Goal: Task Accomplishment & Management: Use online tool/utility

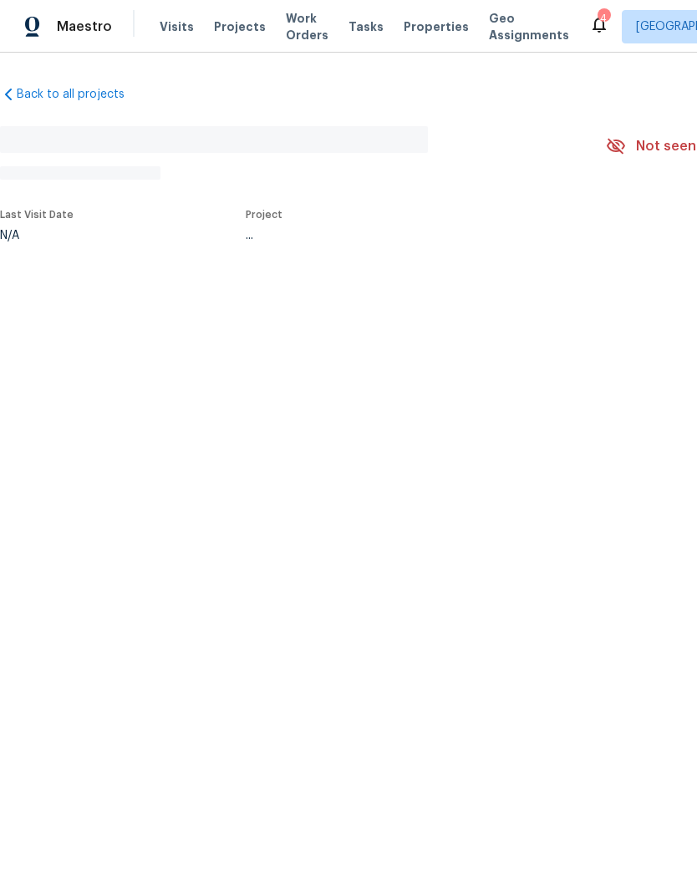
click at [404, 31] on span "Properties" at bounding box center [436, 26] width 65 height 17
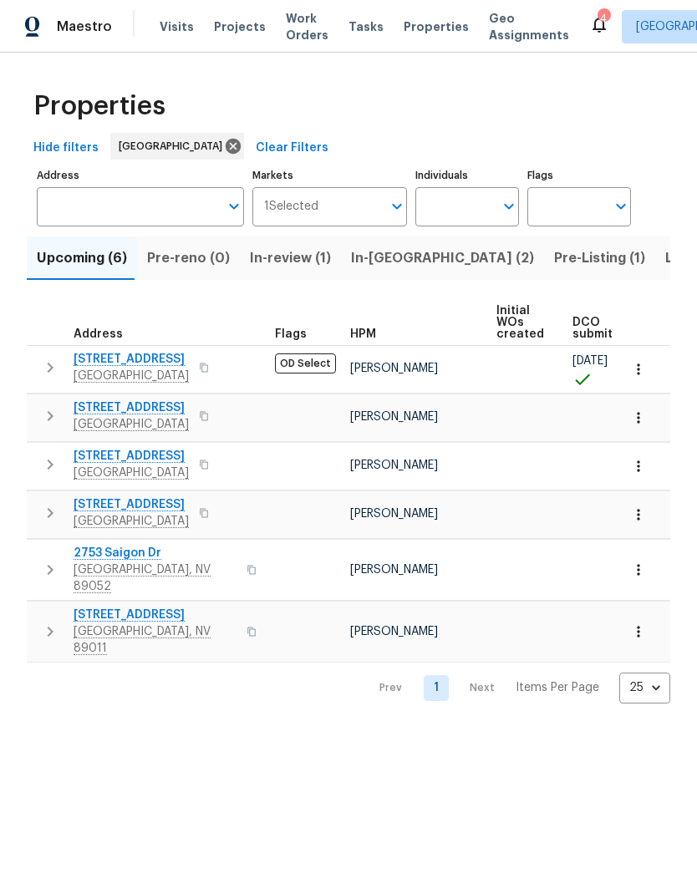
click at [112, 364] on span "4653 Curdsen Way" at bounding box center [131, 359] width 115 height 17
click at [404, 27] on span "Properties" at bounding box center [436, 26] width 65 height 17
click at [378, 260] on span "In-reno (2)" at bounding box center [442, 258] width 183 height 23
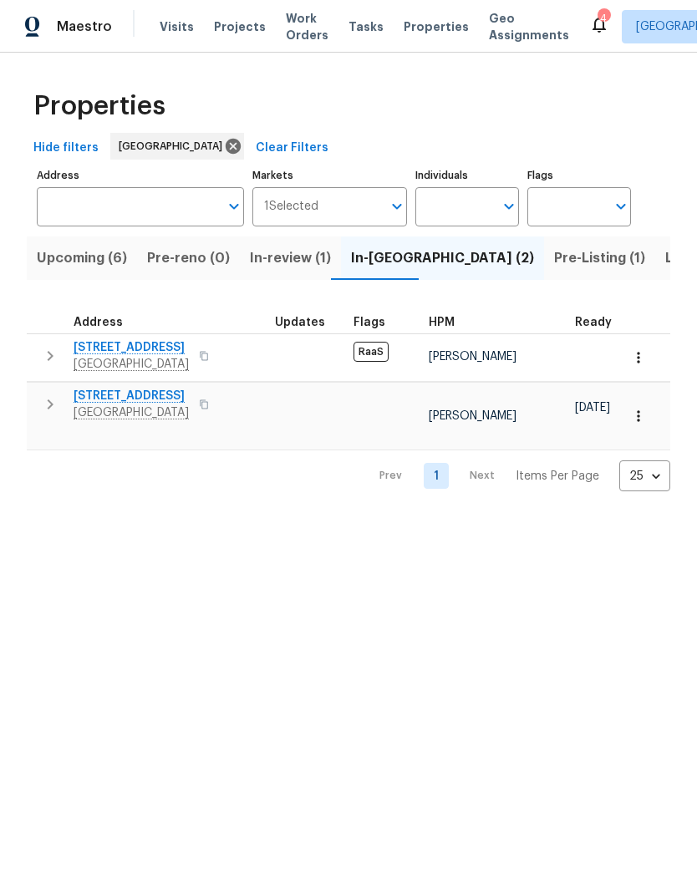
click at [99, 395] on span "5512 Pride Mountain St" at bounding box center [131, 396] width 115 height 17
click at [286, 40] on span "Work Orders" at bounding box center [307, 26] width 43 height 33
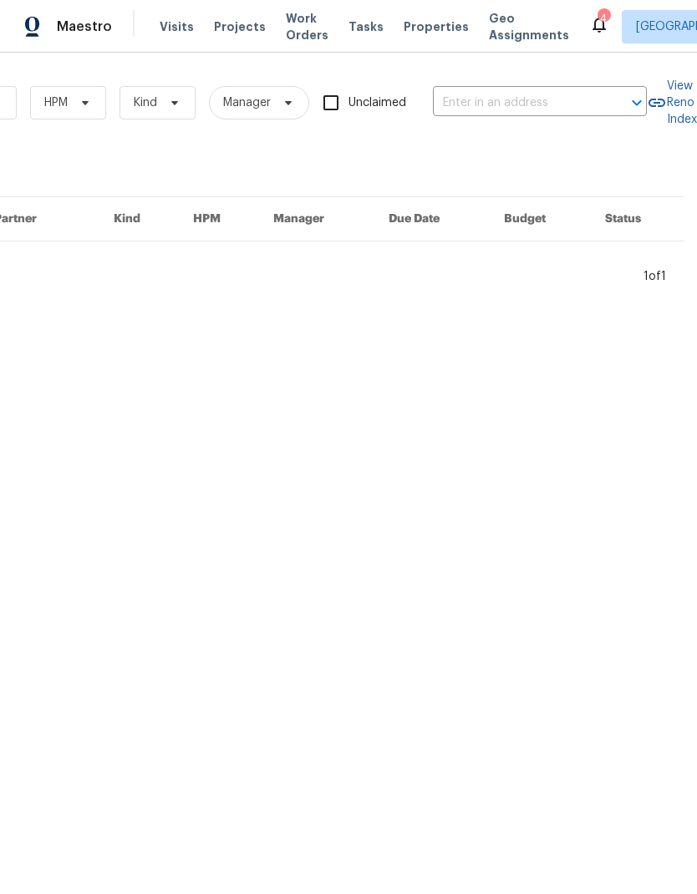
scroll to position [0, 275]
click at [466, 100] on input "text" at bounding box center [516, 103] width 167 height 26
type input "1200"
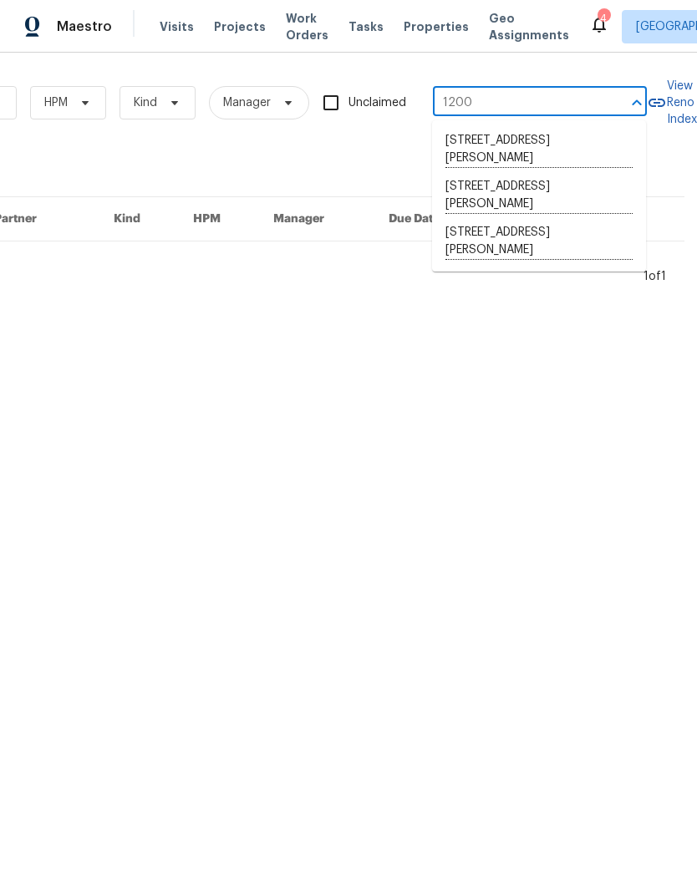
click at [570, 247] on li "[STREET_ADDRESS][PERSON_NAME]" at bounding box center [539, 242] width 214 height 46
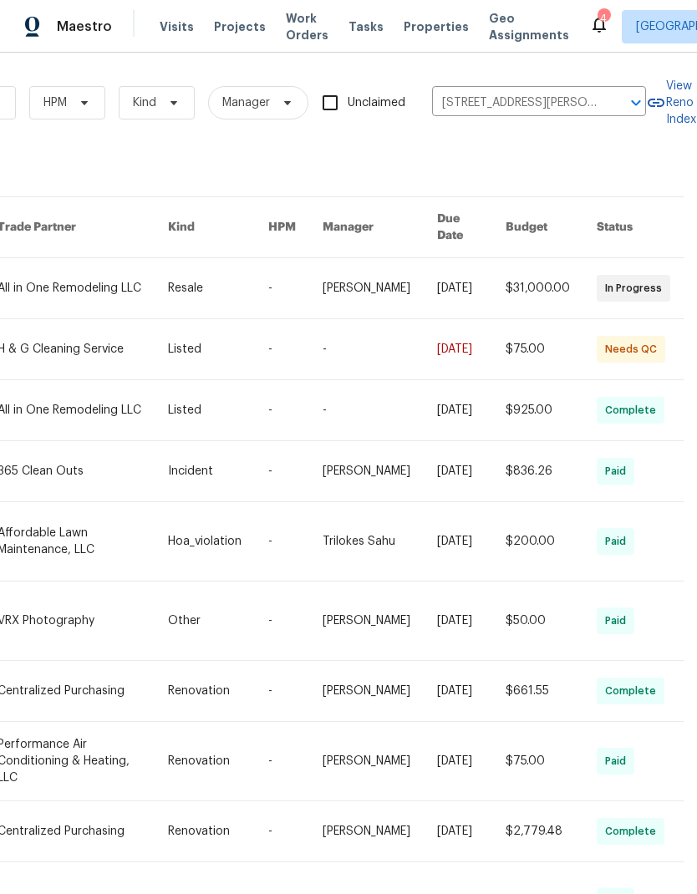
click at [52, 278] on link at bounding box center [82, 288] width 171 height 60
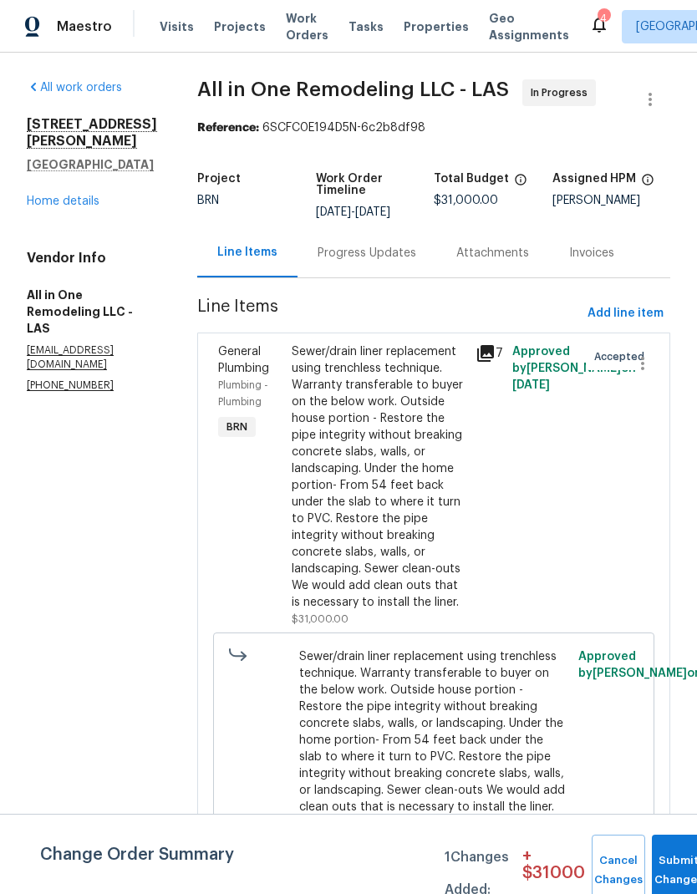
click at [43, 196] on link "Home details" at bounding box center [63, 202] width 73 height 12
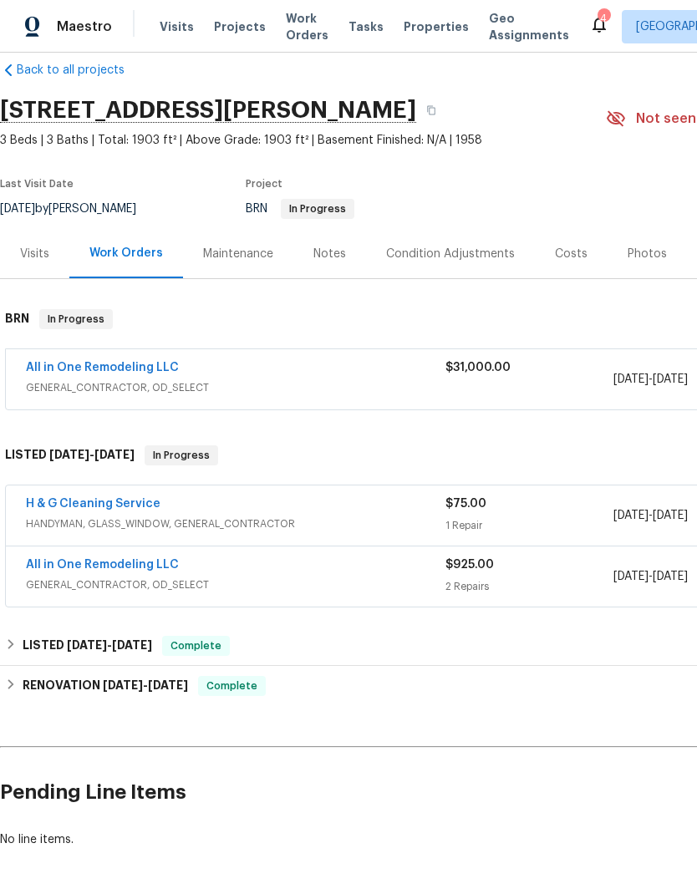
scroll to position [24, 0]
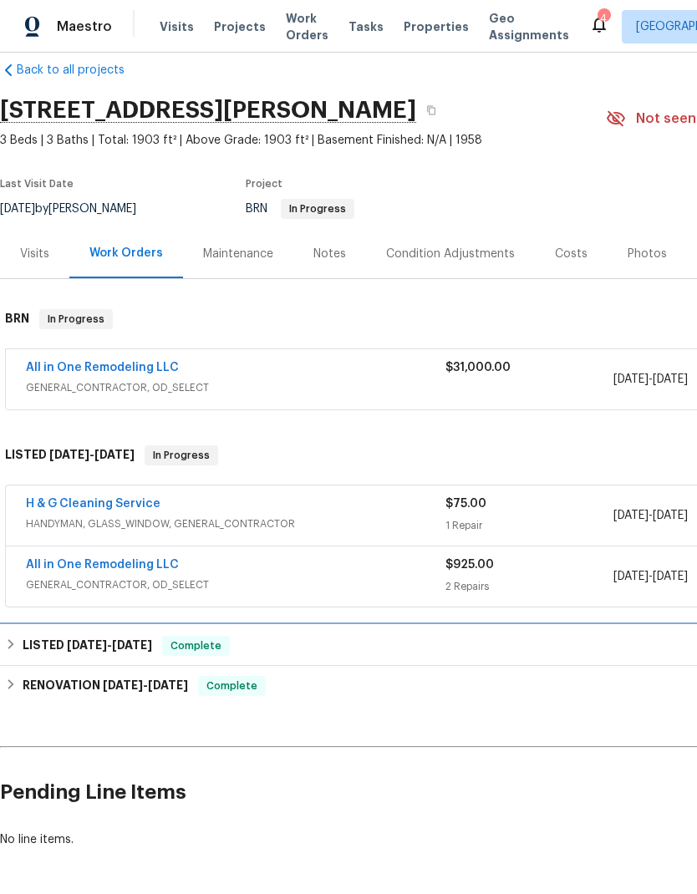
click at [33, 650] on h6 "LISTED 3/4/25 - 4/11/25" at bounding box center [88, 646] width 130 height 20
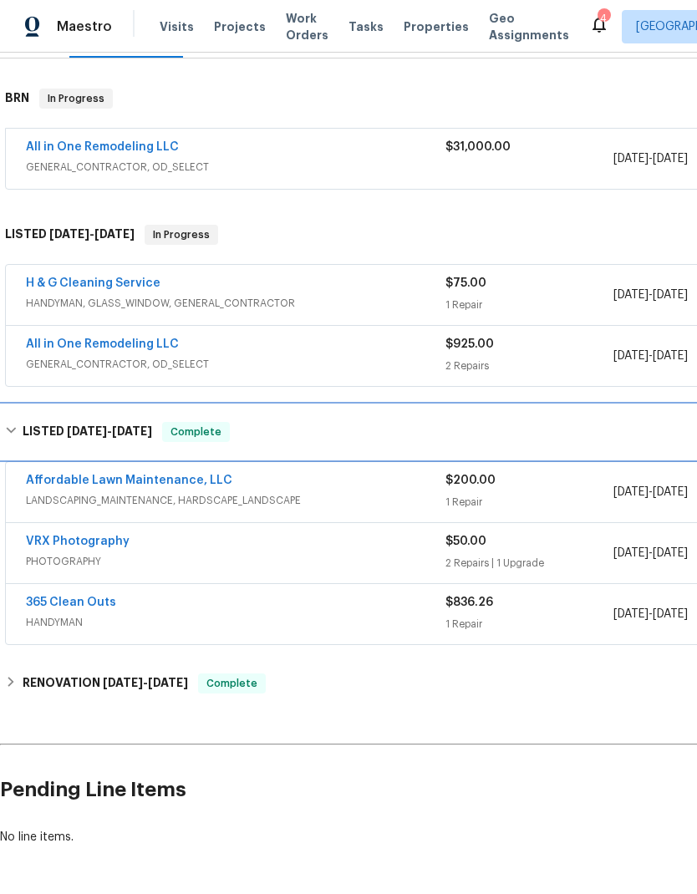
scroll to position [243, -1]
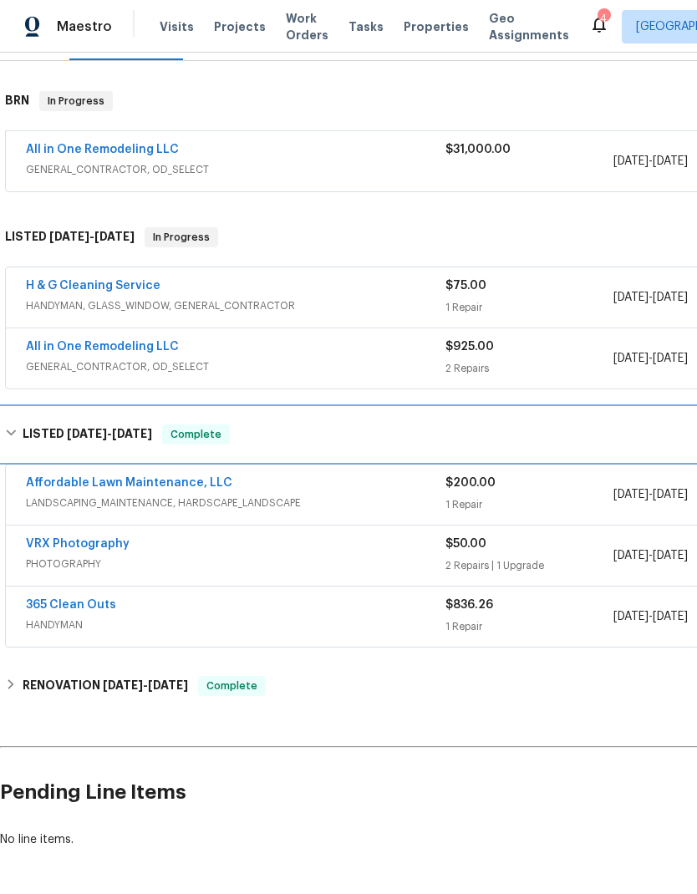
click at [21, 441] on div "LISTED 3/4/25 - 4/11/25 Complete" at bounding box center [472, 435] width 935 height 20
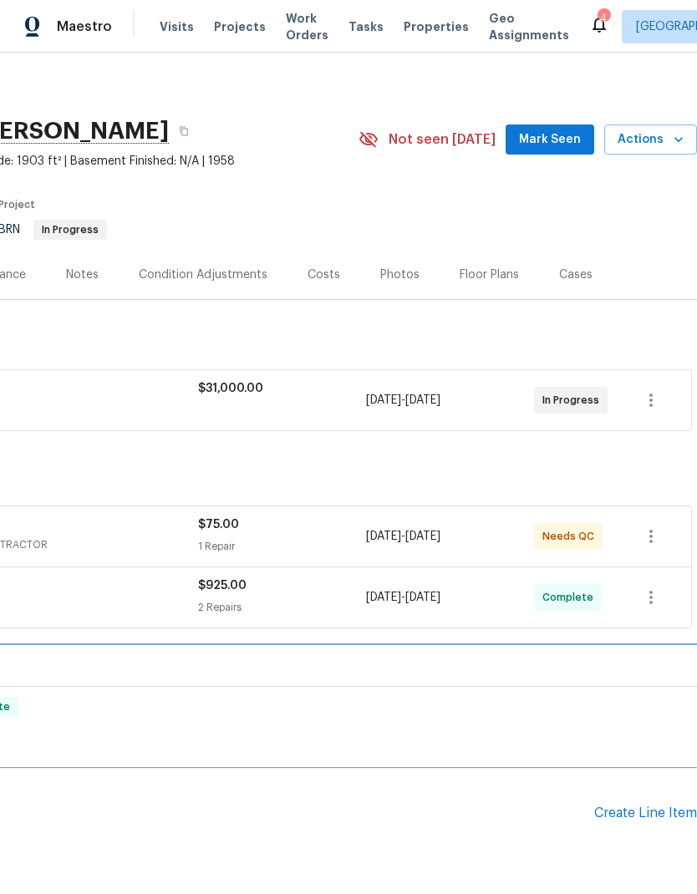
scroll to position [3, 247]
click at [557, 137] on span "Mark Seen" at bounding box center [550, 140] width 62 height 21
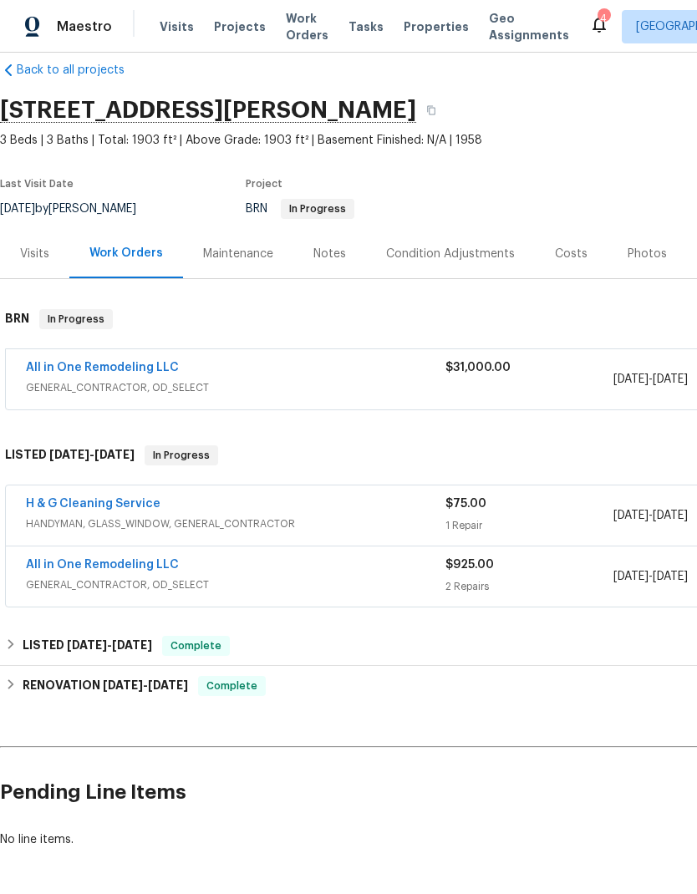
scroll to position [24, 0]
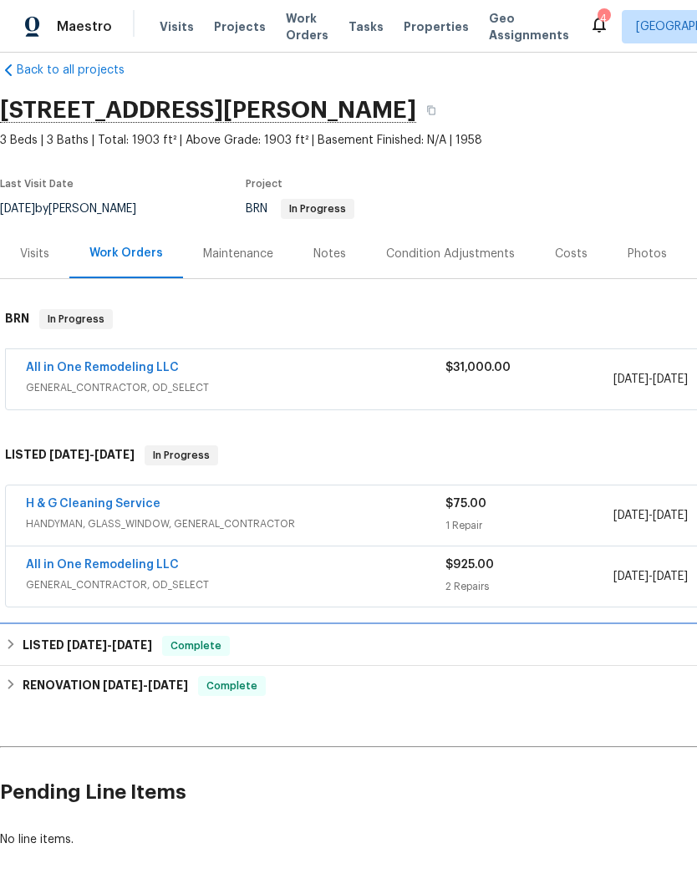
click at [41, 648] on h6 "LISTED 3/4/25 - 4/11/25" at bounding box center [88, 646] width 130 height 20
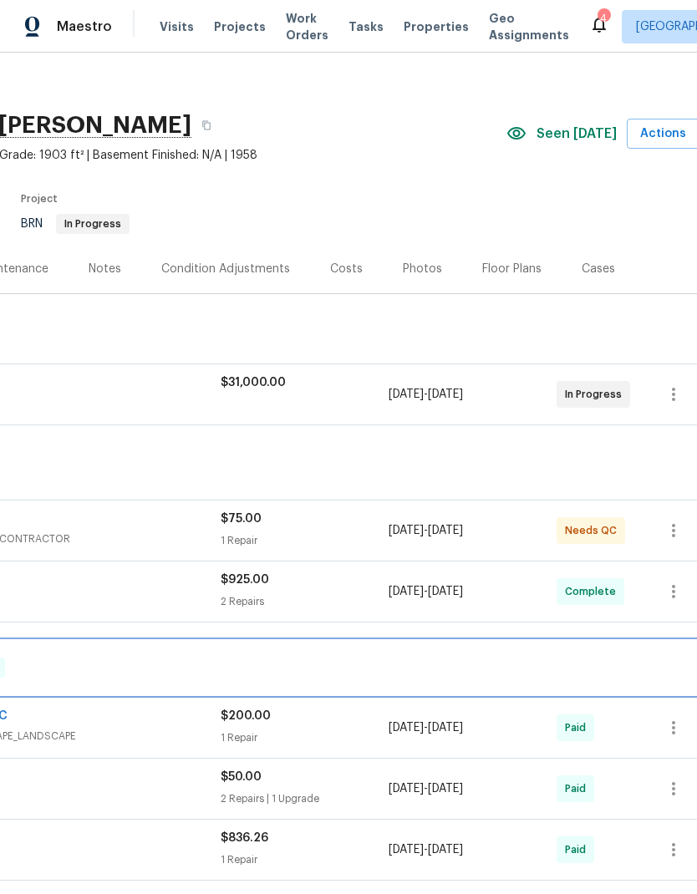
scroll to position [9, 227]
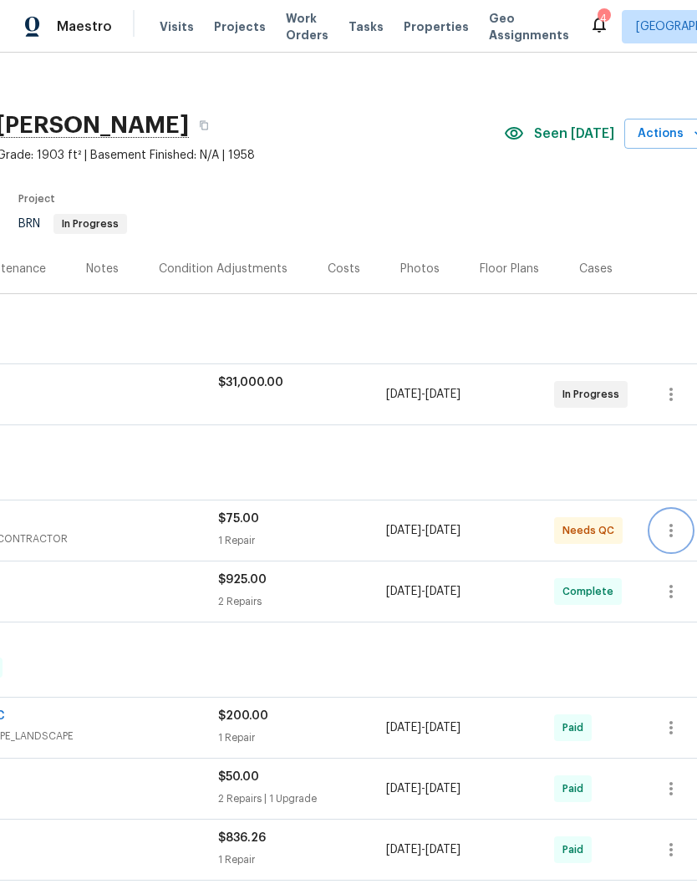
click at [670, 535] on icon "button" at bounding box center [671, 531] width 20 height 20
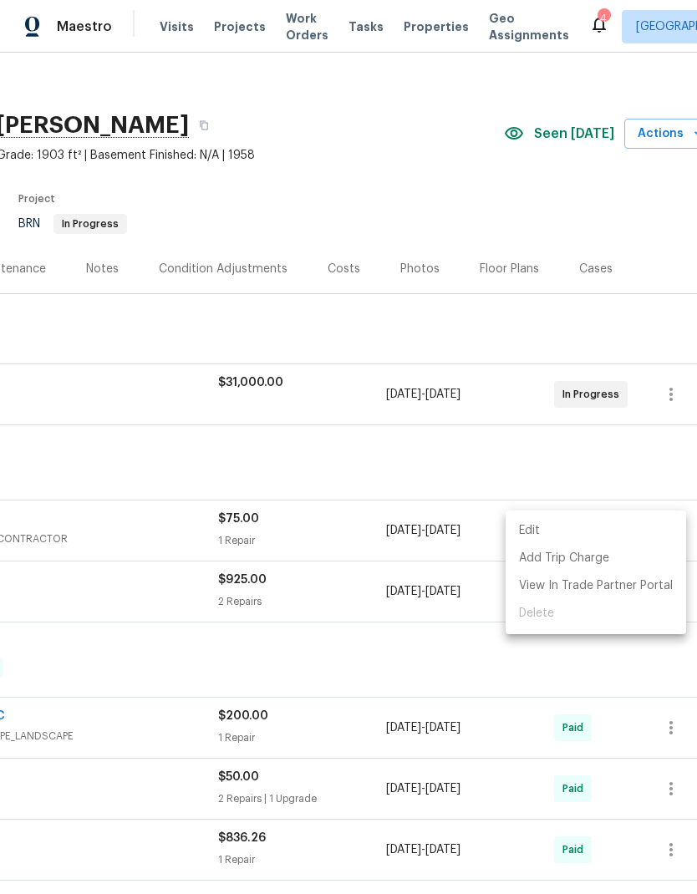
click at [551, 618] on ul "Edit Add Trip Charge View In Trade Partner Portal Delete" at bounding box center [596, 573] width 181 height 124
click at [107, 522] on div at bounding box center [348, 447] width 697 height 894
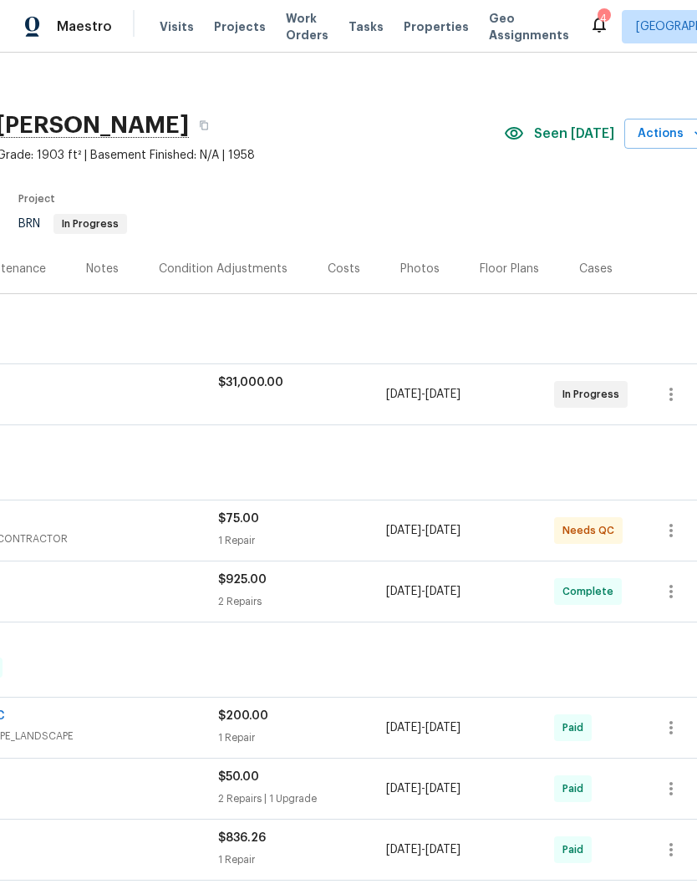
click at [106, 534] on span "HANDYMAN, GLASS_WINDOW, GENERAL_CONTRACTOR" at bounding box center [9, 539] width 420 height 17
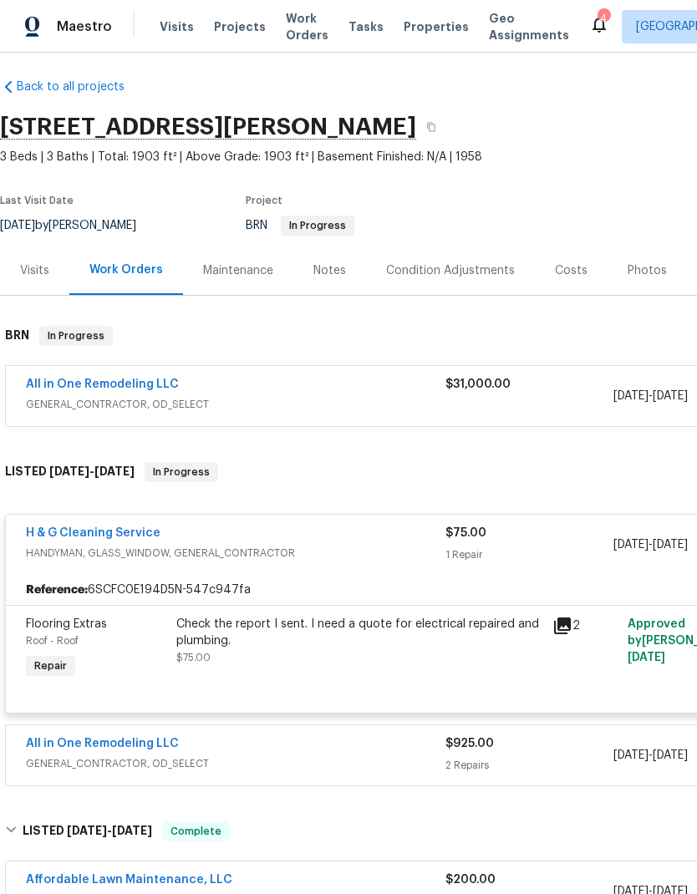
scroll to position [8, 0]
click at [59, 538] on link "H & G Cleaning Service" at bounding box center [93, 533] width 135 height 12
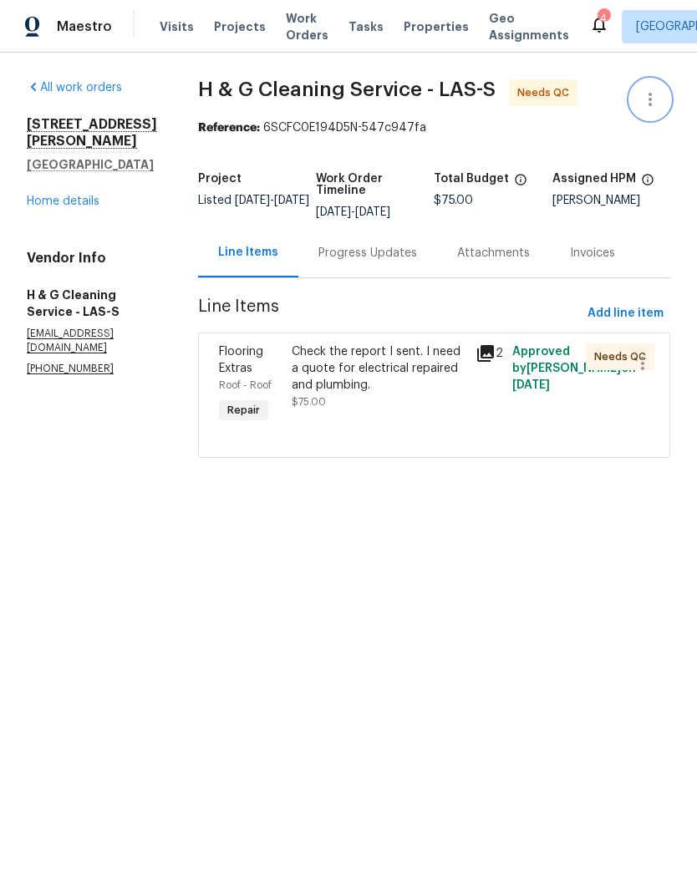
click at [648, 103] on icon "button" at bounding box center [650, 99] width 20 height 20
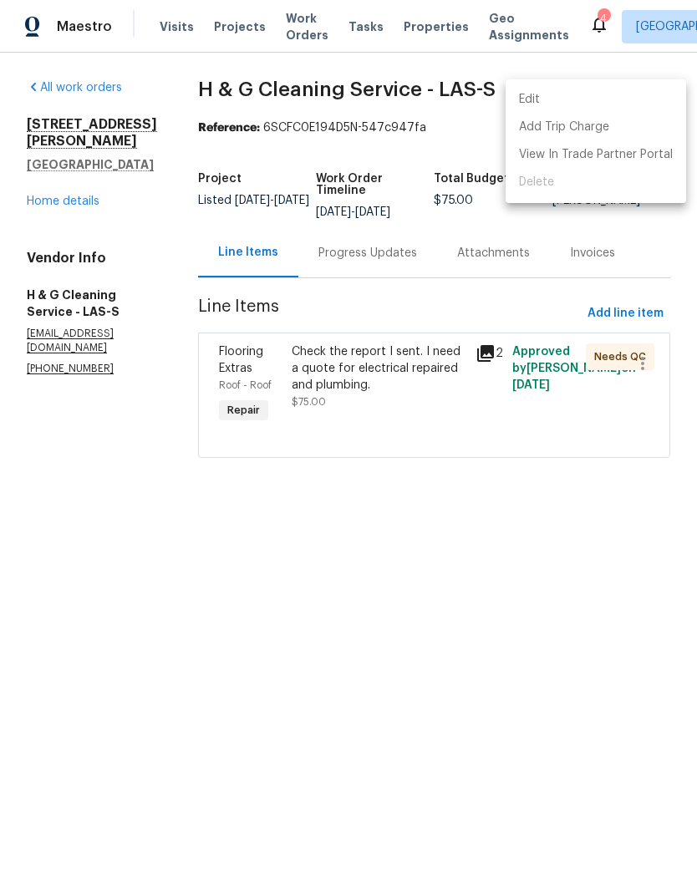
click at [558, 179] on ul "Edit Add Trip Charge View In Trade Partner Portal Delete" at bounding box center [596, 141] width 181 height 124
click at [542, 187] on ul "Edit Add Trip Charge View In Trade Partner Portal Delete" at bounding box center [596, 141] width 181 height 124
click at [531, 188] on ul "Edit Add Trip Charge View In Trade Partner Portal Delete" at bounding box center [596, 141] width 181 height 124
click at [48, 177] on div at bounding box center [348, 447] width 697 height 894
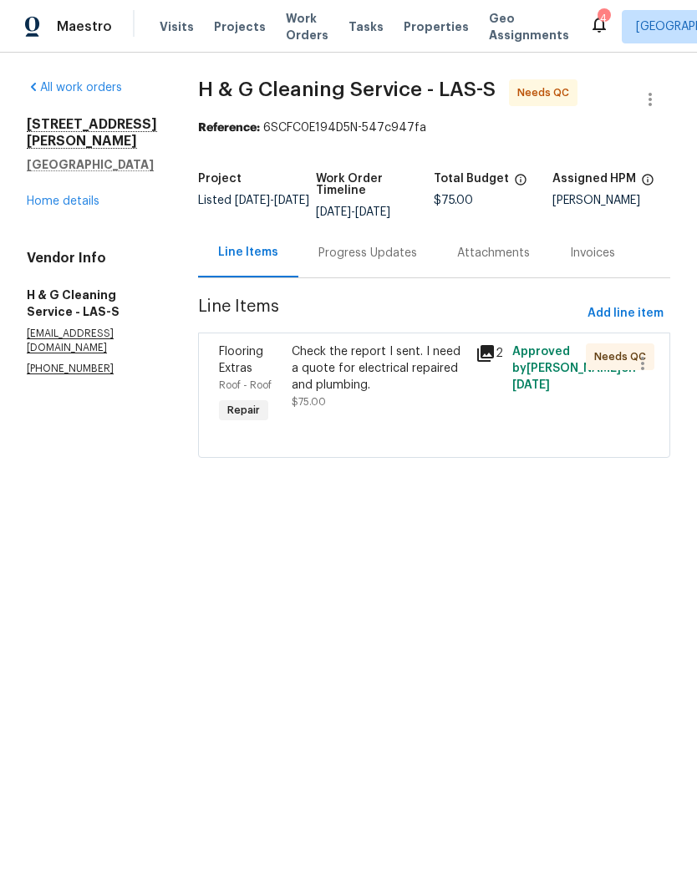
click at [49, 196] on link "Home details" at bounding box center [63, 202] width 73 height 12
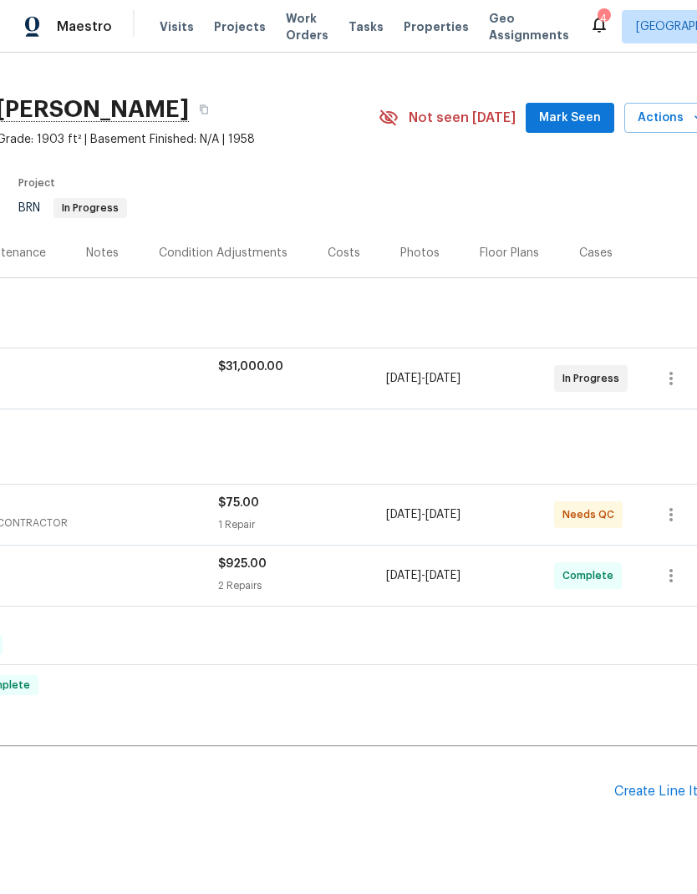
scroll to position [24, 227]
click at [644, 785] on div "Create Line Item" at bounding box center [665, 793] width 103 height 16
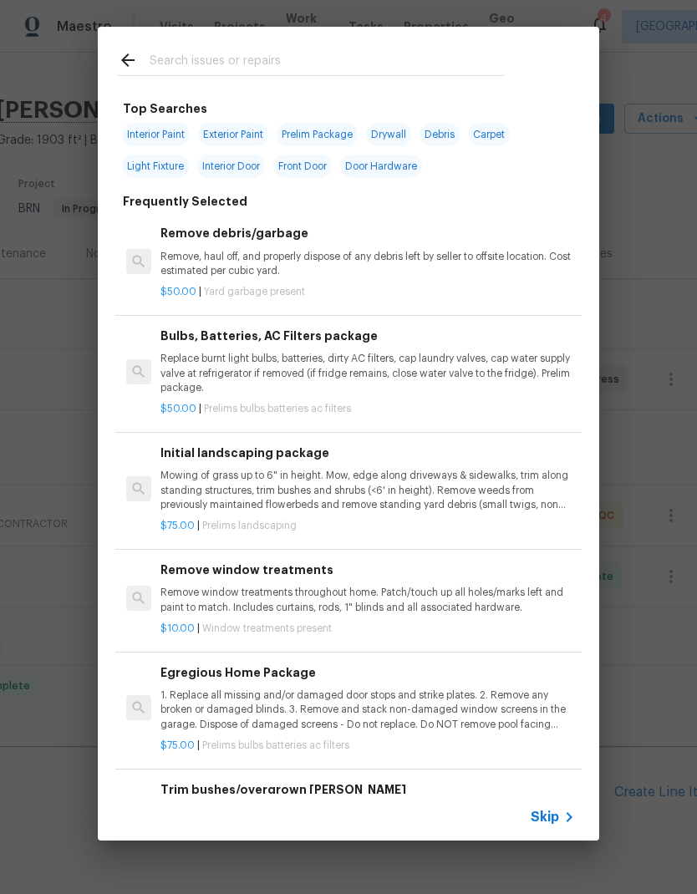
click at [311, 66] on input "text" at bounding box center [327, 62] width 354 height 25
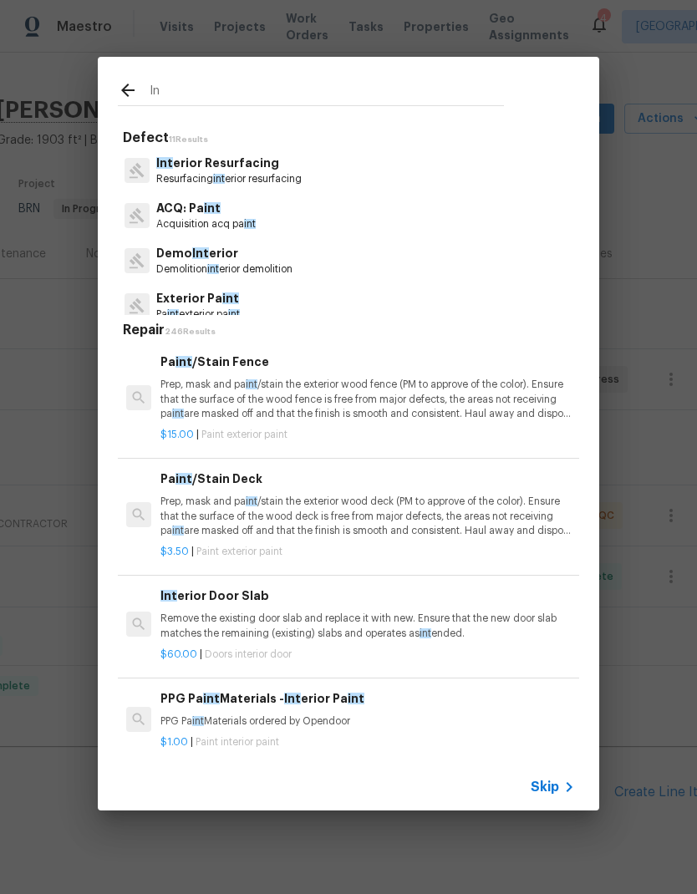
type input "I"
type input "Plu"
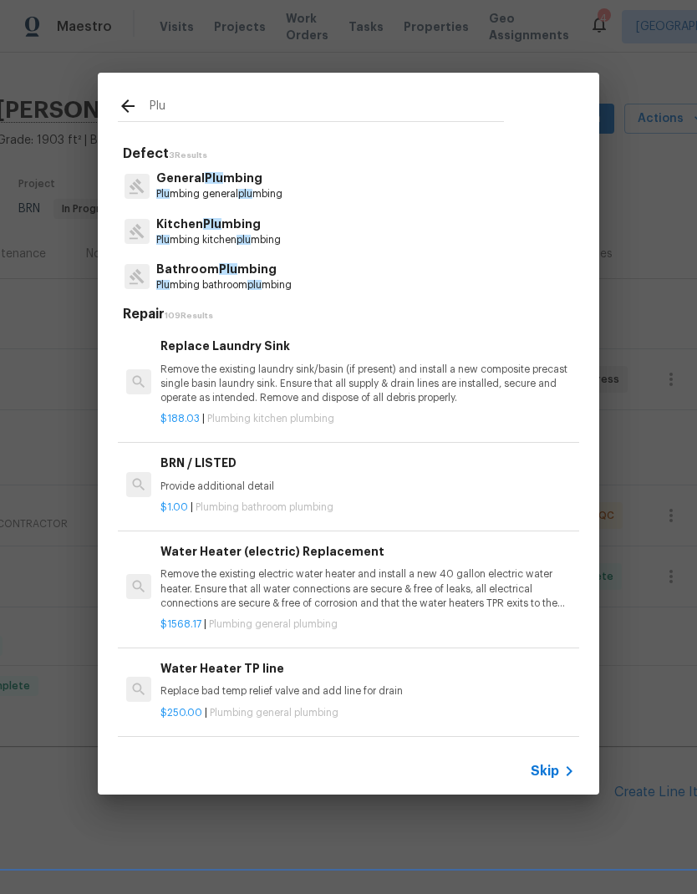
click at [162, 184] on p "General Plu mbing" at bounding box center [219, 179] width 126 height 18
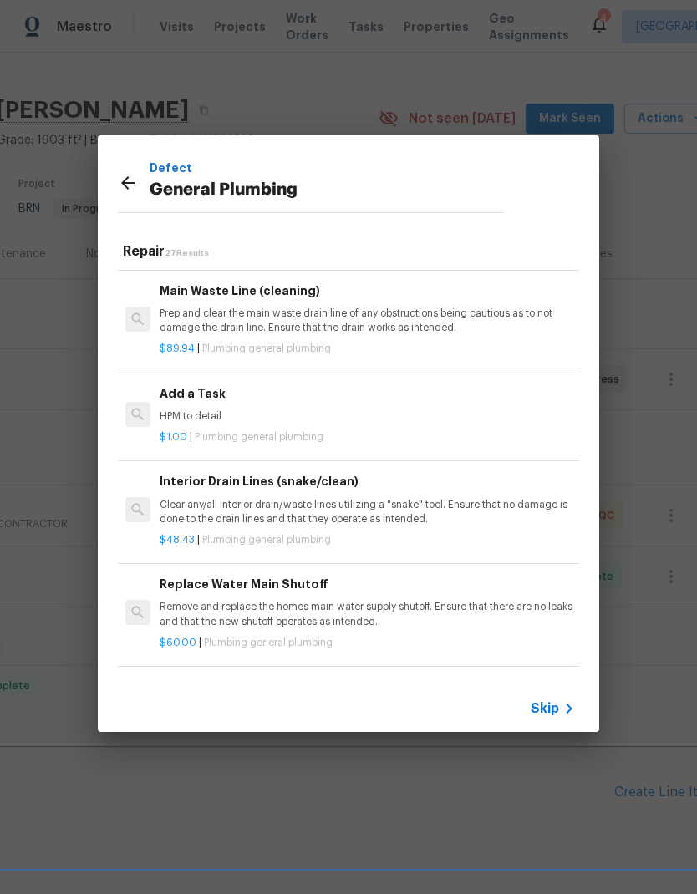
scroll to position [1780, 0]
click at [188, 410] on p "HPM to detail" at bounding box center [367, 417] width 415 height 14
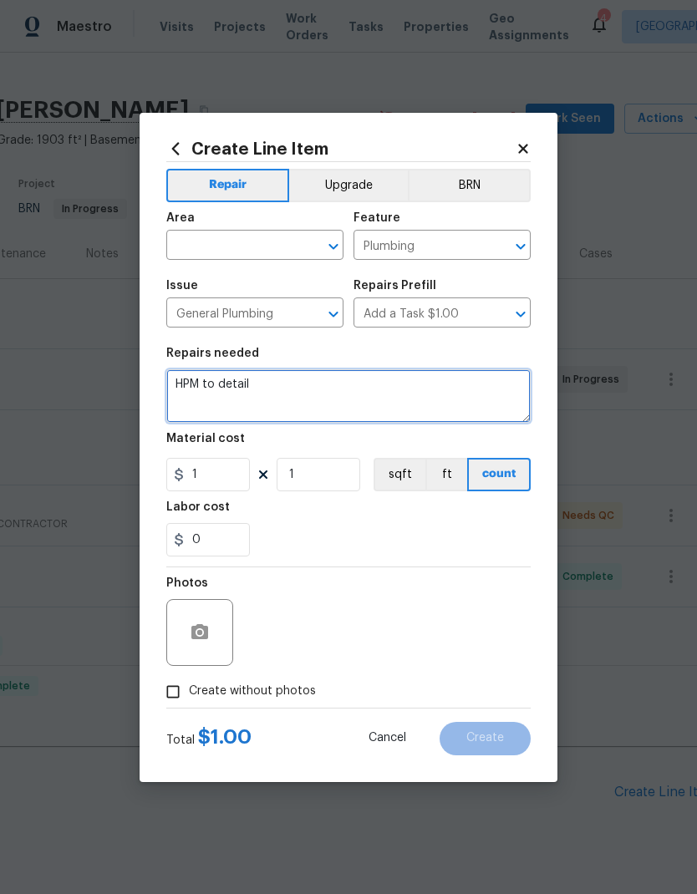
click at [216, 379] on textarea "HPM to detail" at bounding box center [348, 395] width 364 height 53
click at [214, 382] on textarea "HPM to detail" at bounding box center [348, 395] width 364 height 53
click at [213, 382] on textarea "HPM to detail" at bounding box center [348, 395] width 364 height 53
click at [219, 380] on textarea "HPM to detail" at bounding box center [348, 395] width 364 height 53
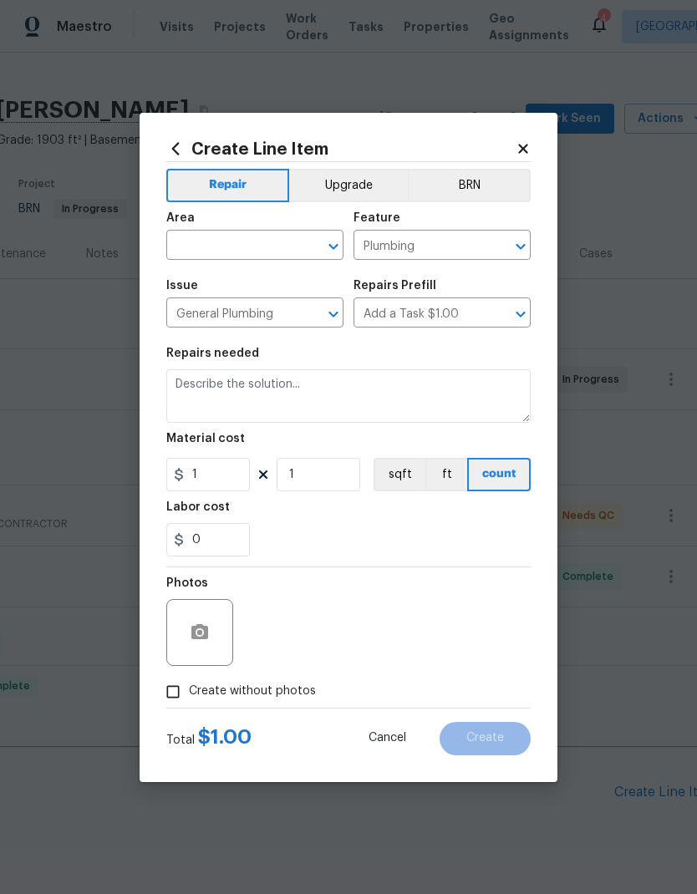
click at [247, 246] on input "text" at bounding box center [231, 247] width 130 height 26
type input "i"
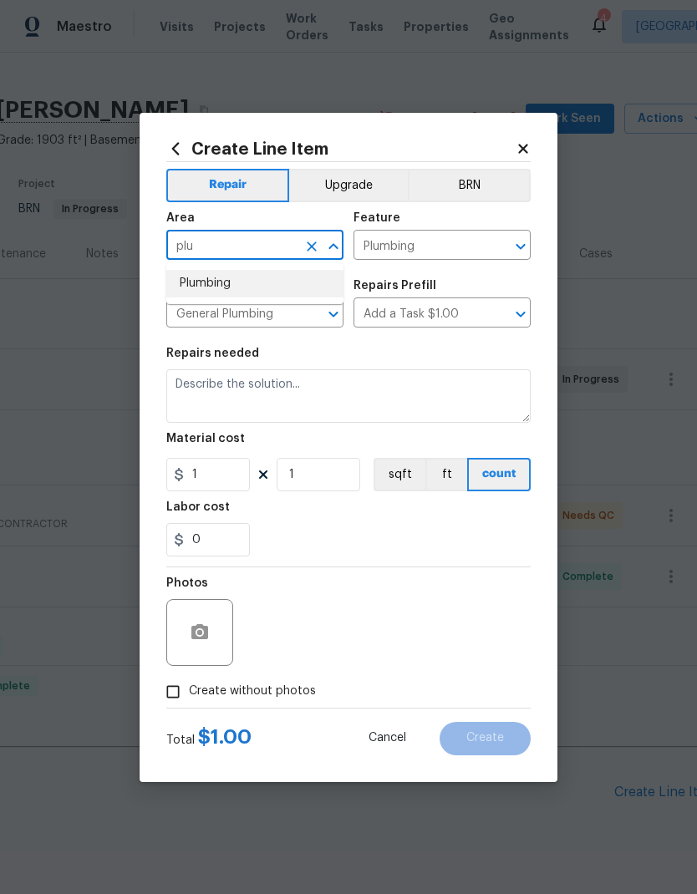
click at [211, 281] on li "Plumbing" at bounding box center [254, 284] width 177 height 28
type input "Plumbing"
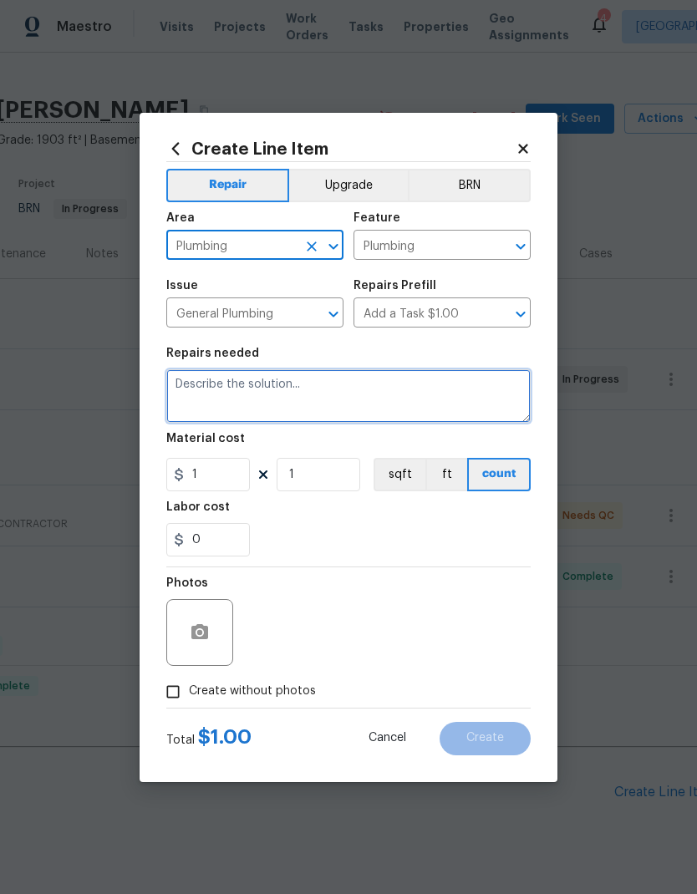
click at [349, 394] on textarea at bounding box center [348, 395] width 364 height 53
click at [201, 389] on textarea at bounding box center [348, 395] width 364 height 53
paste textarea "Electeician to trouble shoot and all breaker and power issues in home ****Appro…"
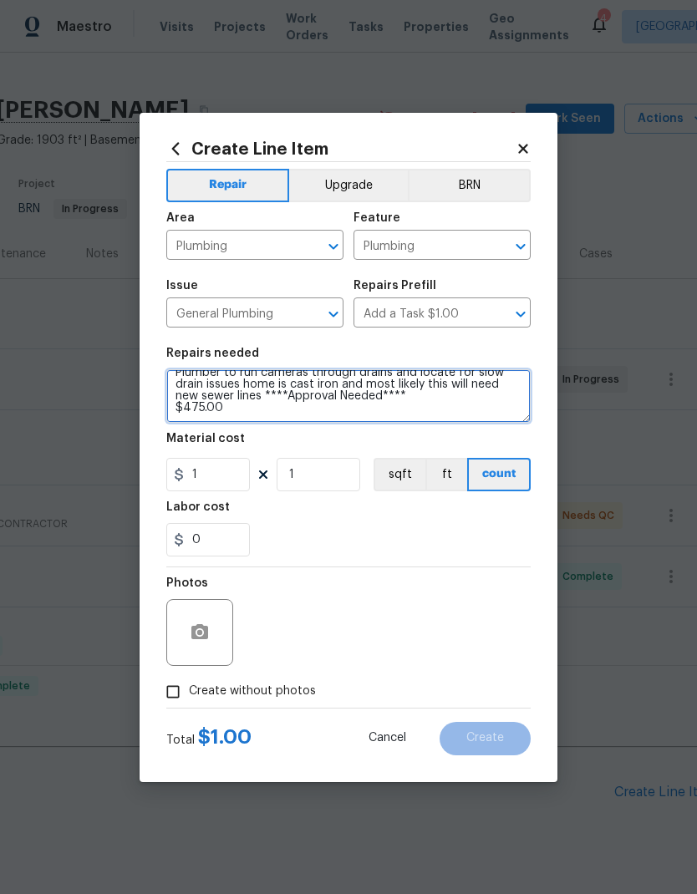
scroll to position [47, 0]
type textarea "Electeician to trouble shoot and all breaker and power issues in home ****Appro…"
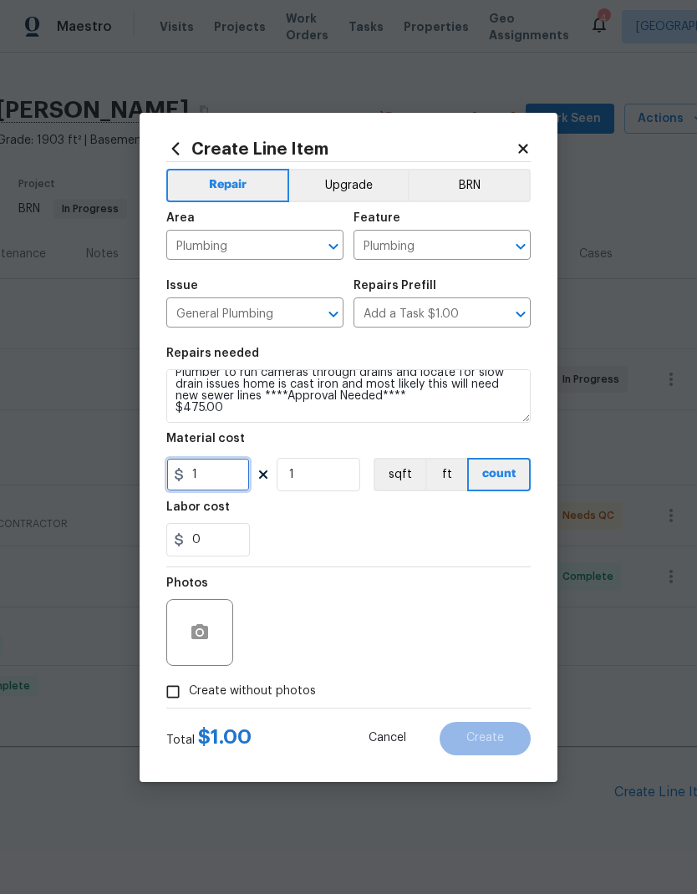
click at [192, 488] on input "1" at bounding box center [208, 474] width 84 height 33
type input "840"
click at [296, 525] on div "0" at bounding box center [348, 539] width 364 height 33
click at [295, 525] on div "0" at bounding box center [348, 539] width 364 height 33
click at [178, 706] on input "Create without photos" at bounding box center [173, 692] width 32 height 32
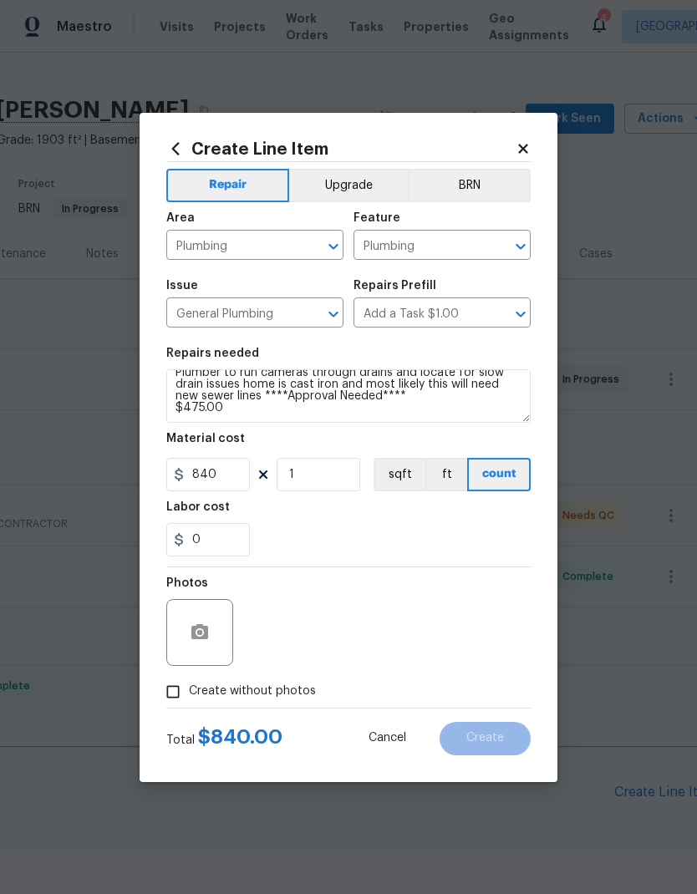
checkbox input "true"
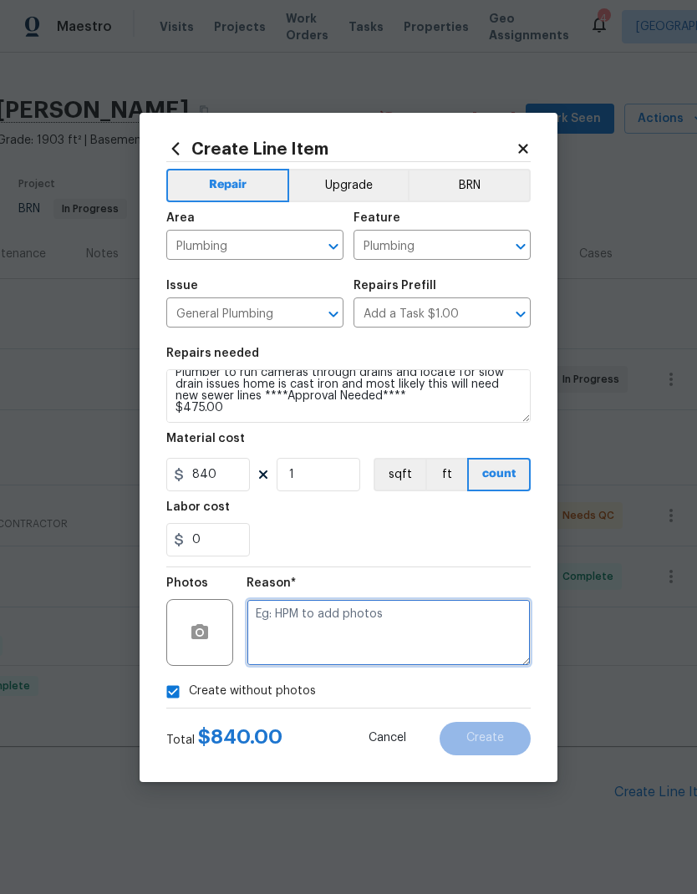
click at [276, 621] on textarea at bounding box center [389, 632] width 284 height 67
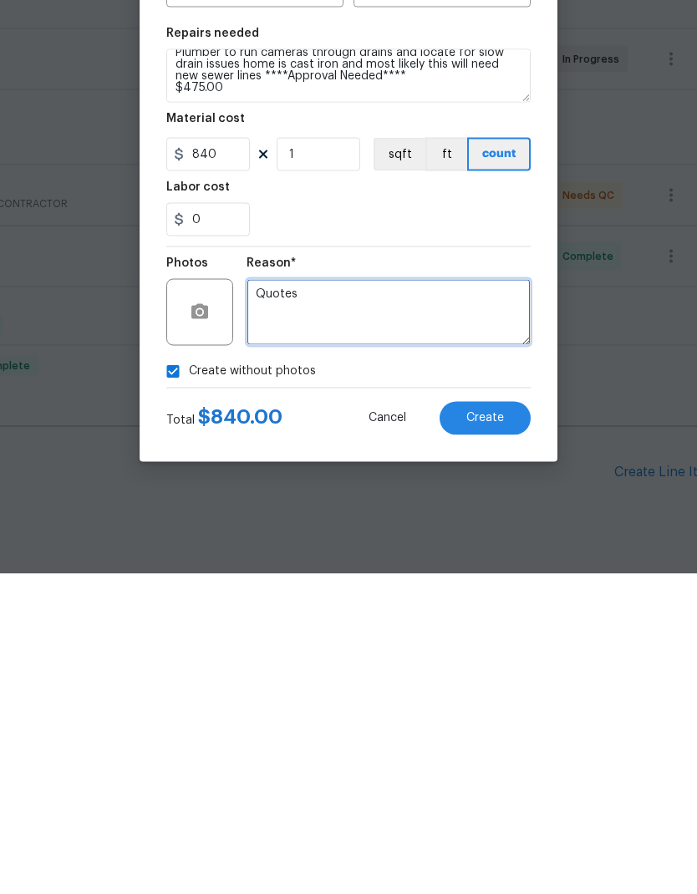
type textarea "Quotes"
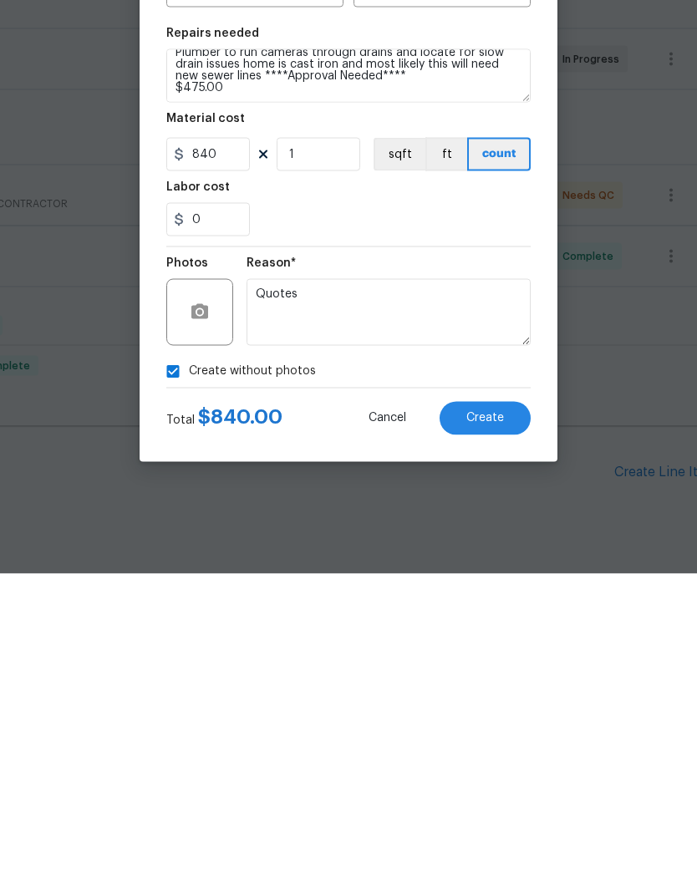
click at [504, 722] on button "Create" at bounding box center [485, 738] width 91 height 33
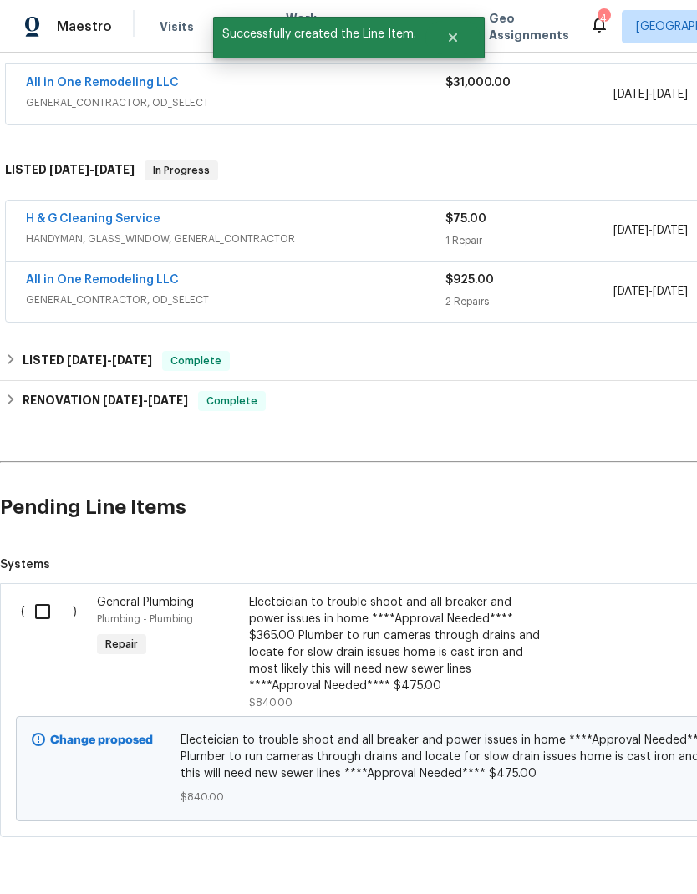
scroll to position [299, 0]
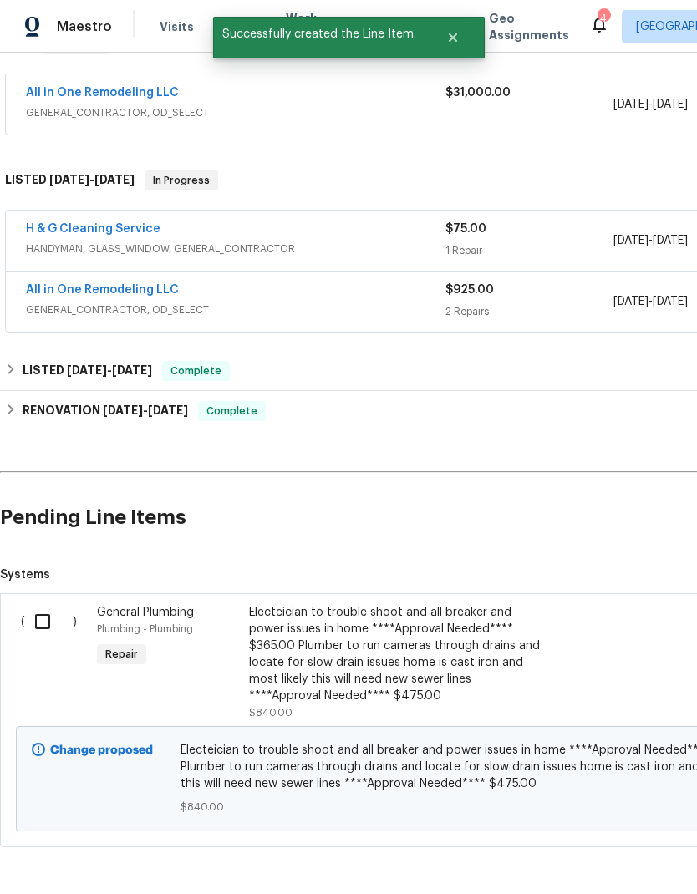
click at [53, 604] on input "checkbox" at bounding box center [49, 621] width 48 height 35
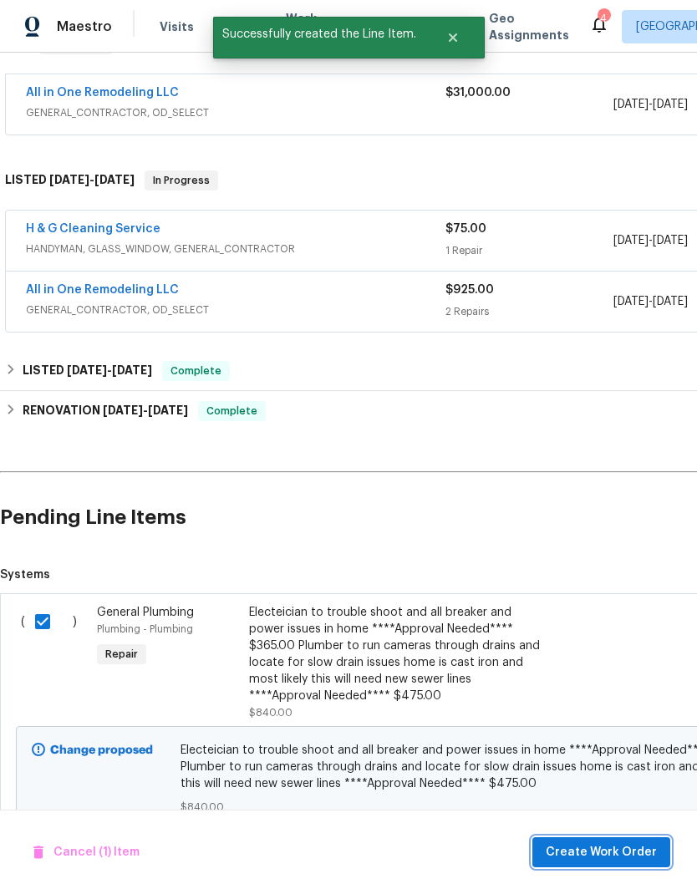
click at [616, 861] on span "Create Work Order" at bounding box center [601, 853] width 111 height 21
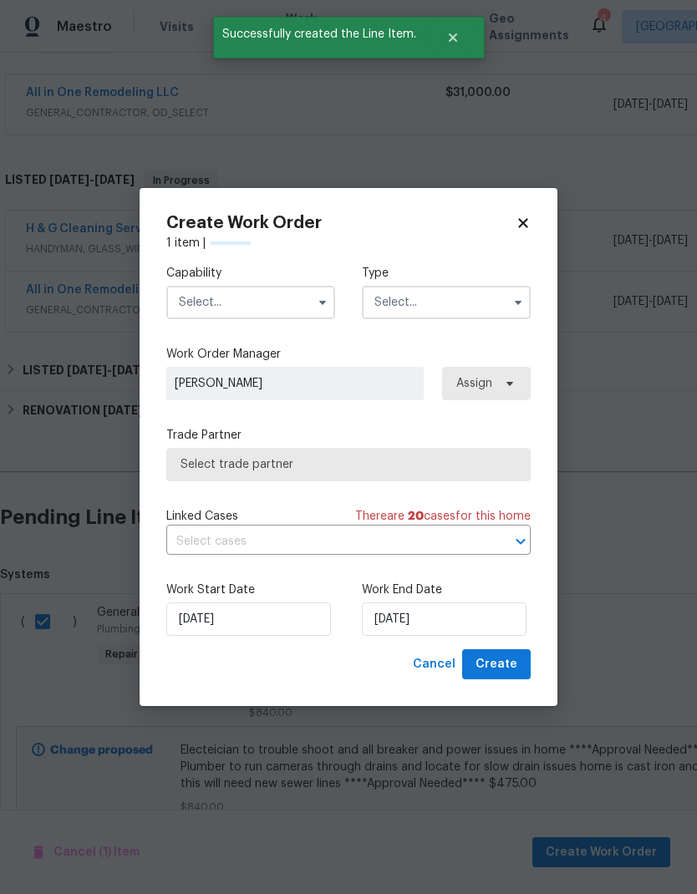
checkbox input "false"
click at [268, 308] on input "text" at bounding box center [250, 302] width 169 height 33
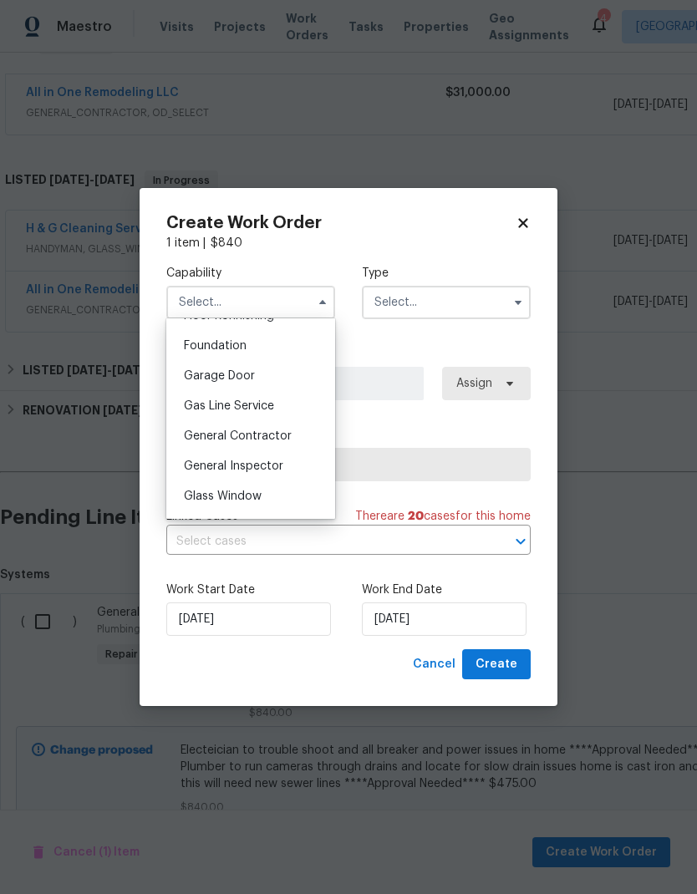
scroll to position [705, 0]
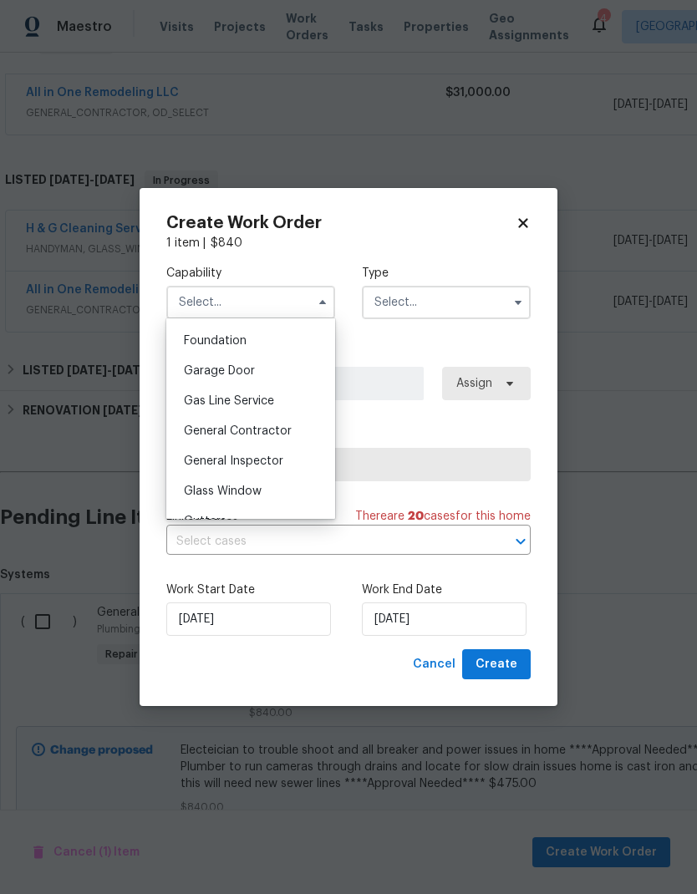
click at [290, 430] on div "General Contractor" at bounding box center [251, 431] width 160 height 30
type input "General Contractor"
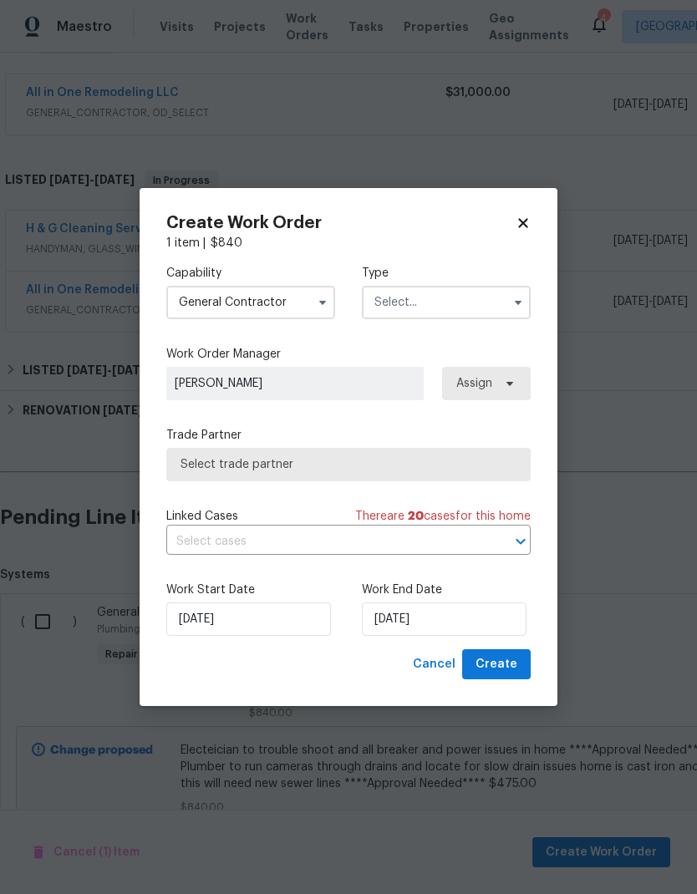
click at [471, 308] on input "text" at bounding box center [446, 302] width 169 height 33
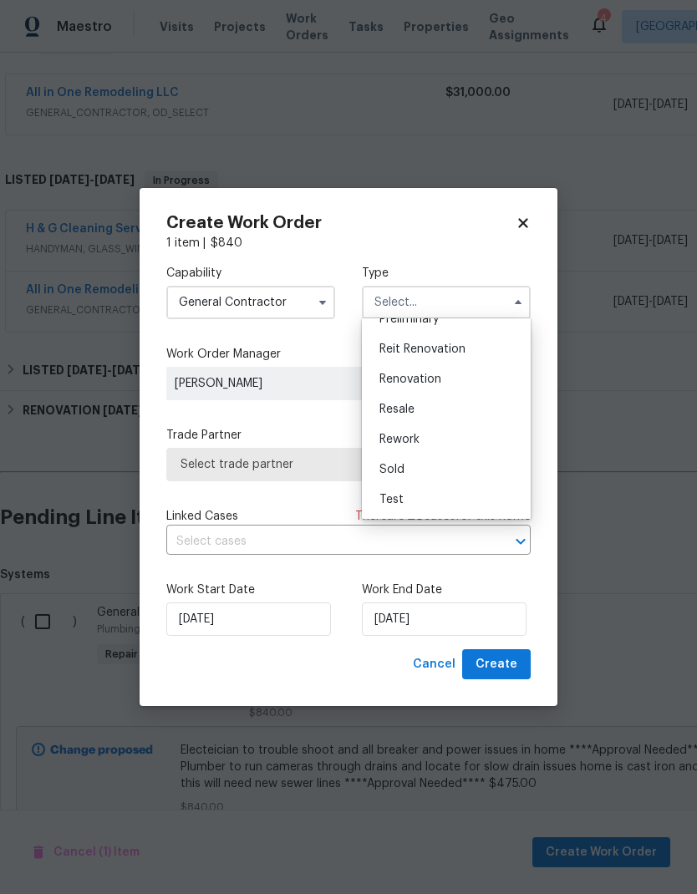
scroll to position [379, 0]
click at [424, 415] on div "Resale" at bounding box center [446, 410] width 160 height 30
type input "Resale"
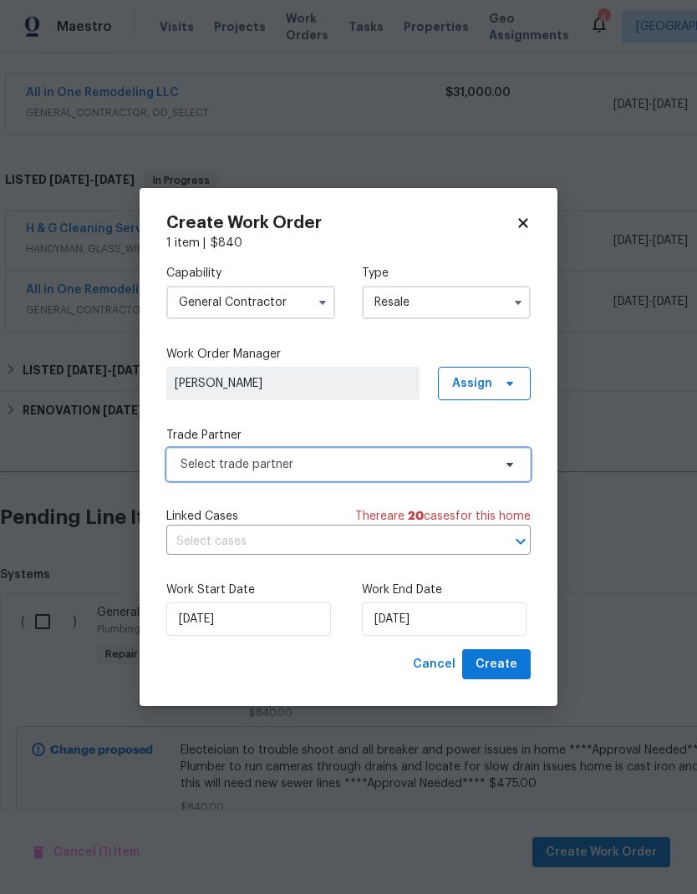
click at [201, 472] on span "Select trade partner" at bounding box center [348, 464] width 364 height 33
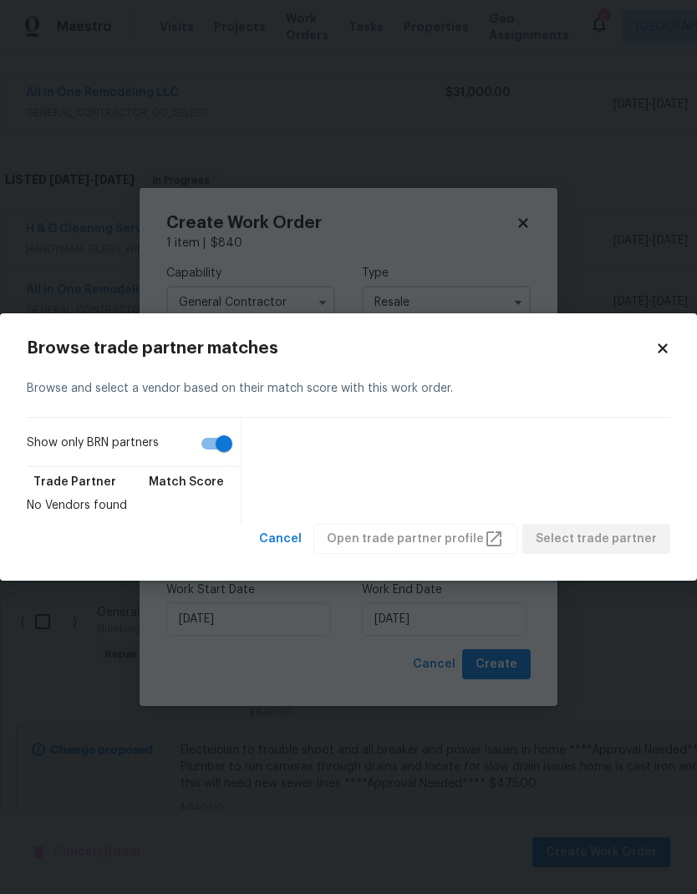
click at [212, 446] on input "Show only BRN partners" at bounding box center [223, 444] width 95 height 32
checkbox input "false"
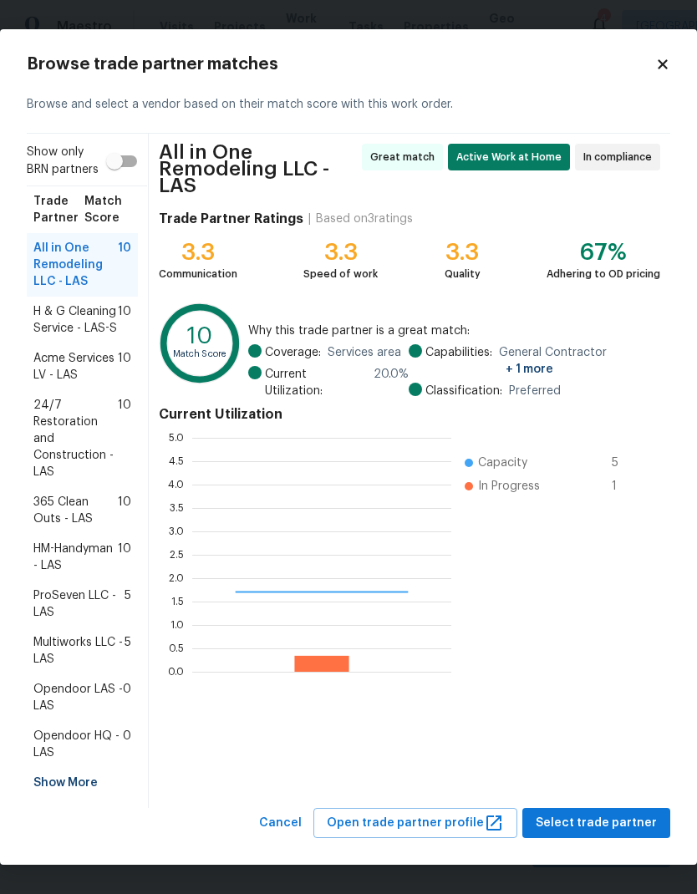
scroll to position [234, 259]
click at [34, 436] on span "24/7 Restoration and Construction - LAS" at bounding box center [75, 439] width 84 height 84
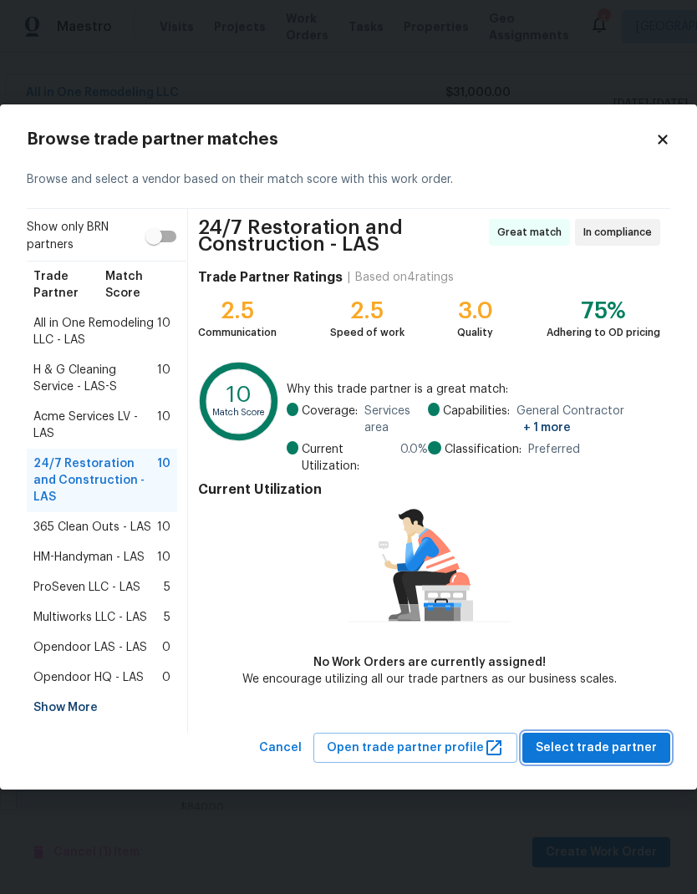
click at [625, 747] on span "Select trade partner" at bounding box center [596, 748] width 121 height 21
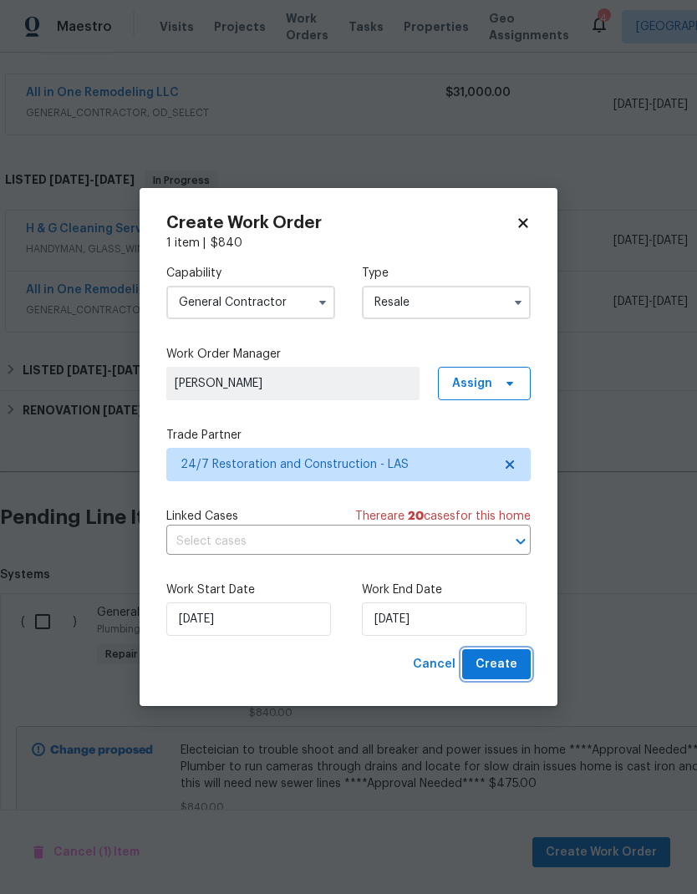
click at [519, 665] on button "Create" at bounding box center [496, 664] width 69 height 31
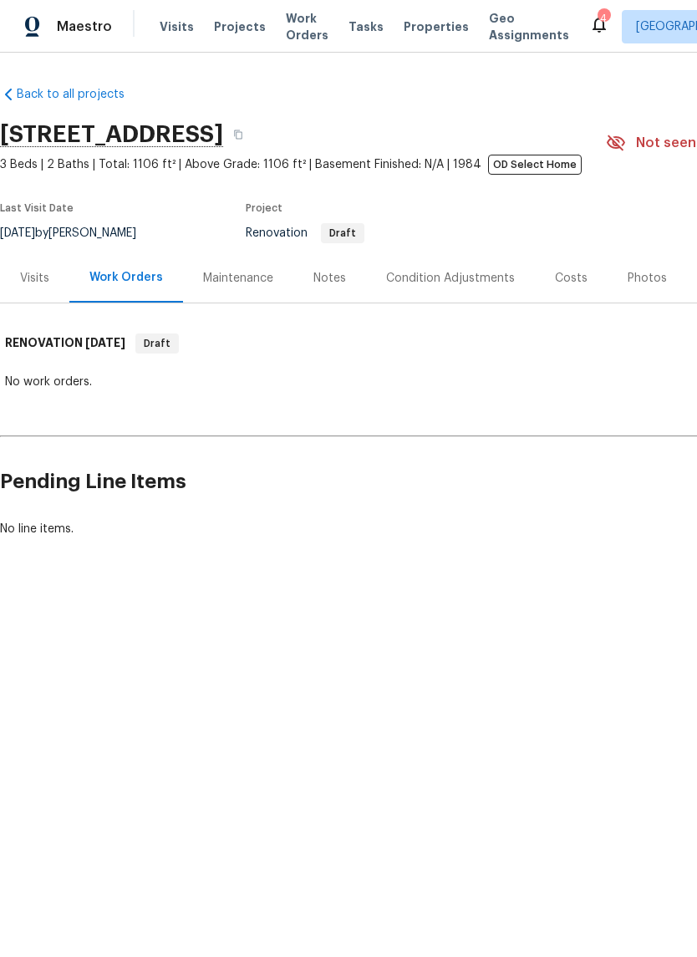
click at [323, 276] on div "Notes" at bounding box center [329, 278] width 33 height 17
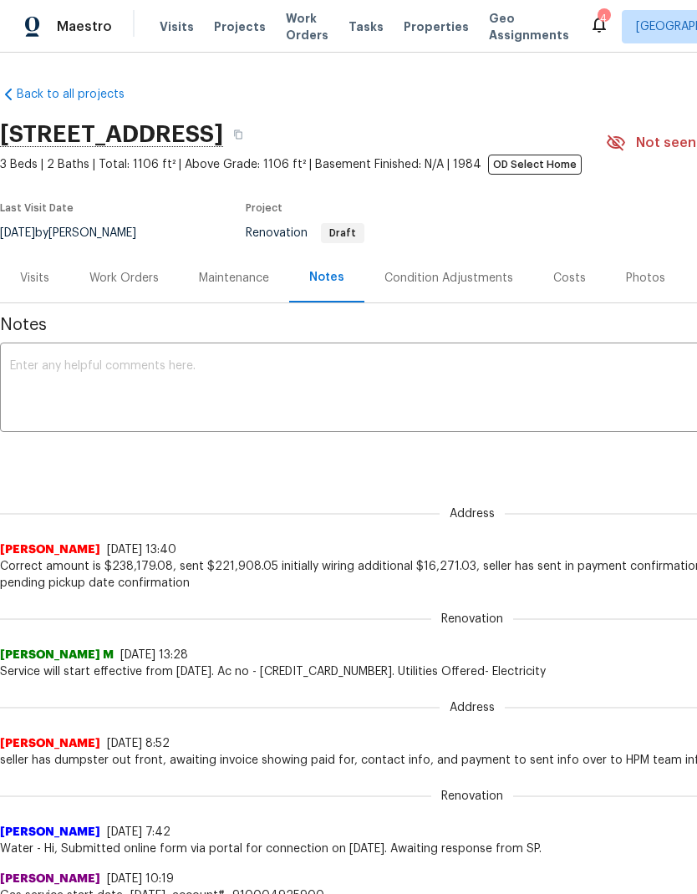
click at [30, 265] on div "Visits" at bounding box center [34, 277] width 69 height 49
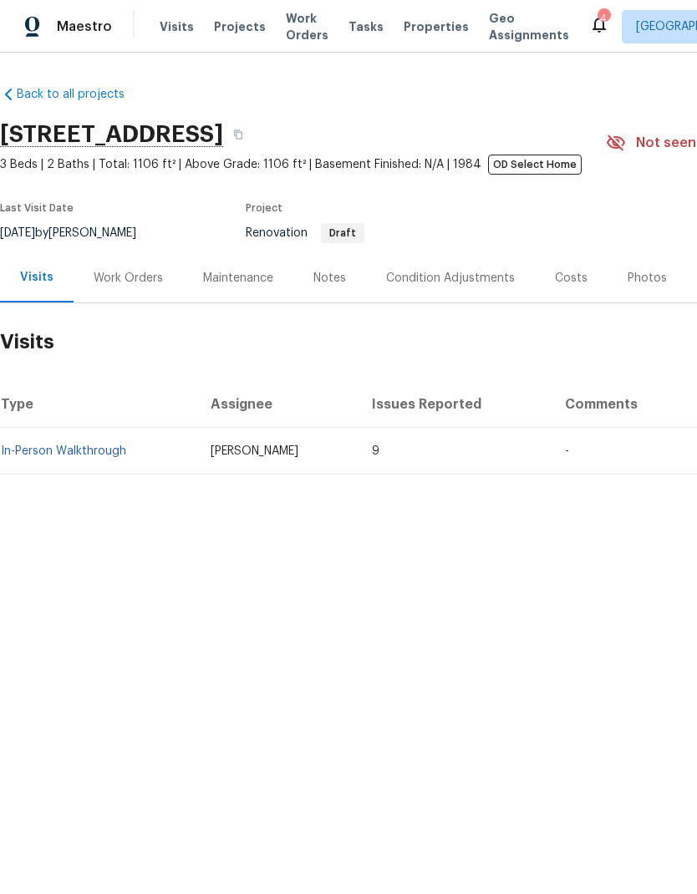
click at [43, 455] on link "In-Person Walkthrough" at bounding box center [63, 452] width 125 height 12
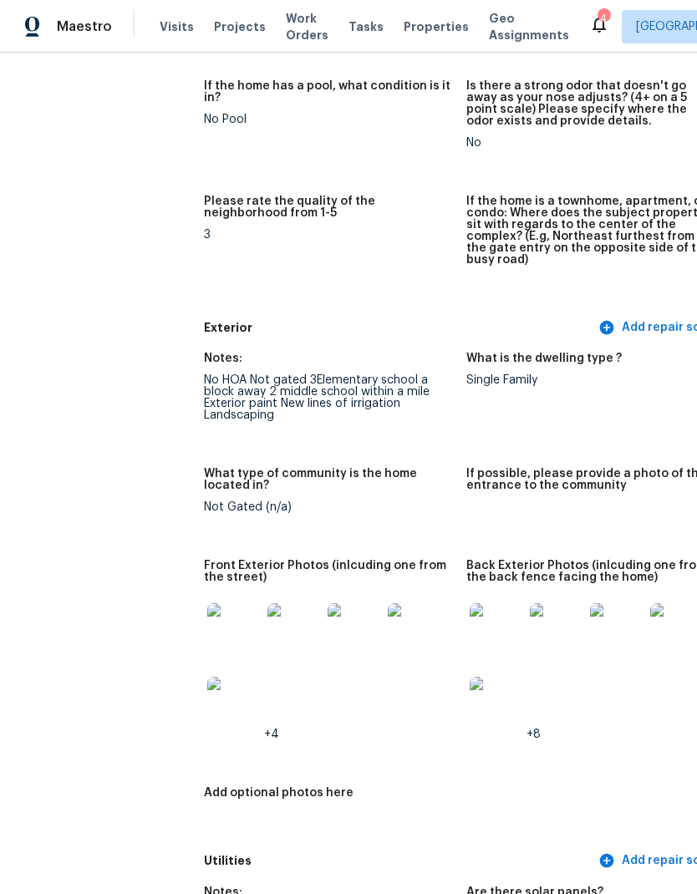
scroll to position [437, 0]
click at [207, 611] on img at bounding box center [233, 629] width 53 height 53
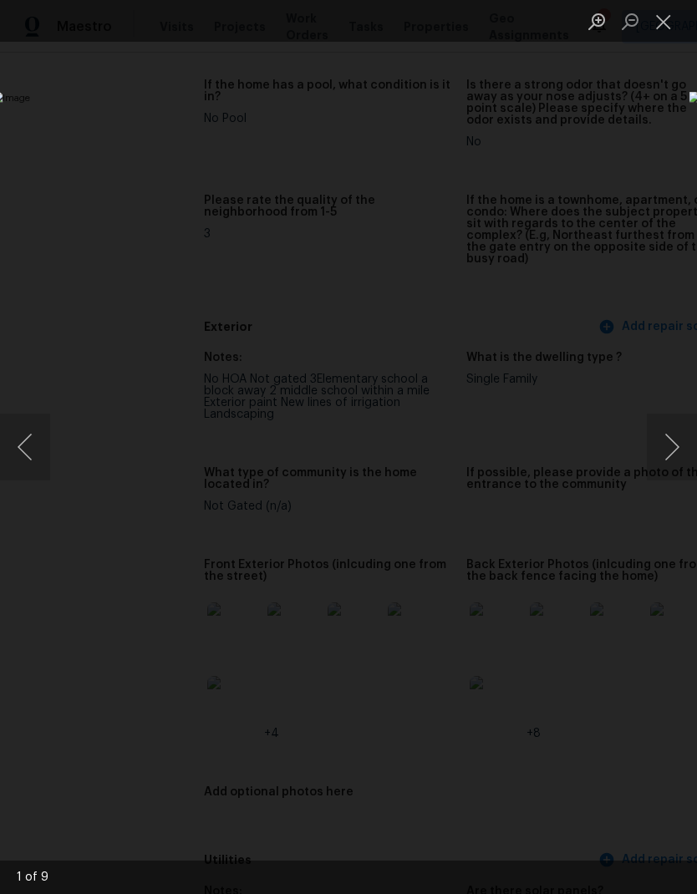
click at [673, 453] on button "Next image" at bounding box center [672, 447] width 50 height 67
click at [666, 457] on button "Next image" at bounding box center [672, 447] width 50 height 67
click at [675, 457] on button "Next image" at bounding box center [672, 447] width 50 height 67
click at [674, 456] on button "Next image" at bounding box center [672, 447] width 50 height 67
click at [673, 457] on button "Next image" at bounding box center [672, 447] width 50 height 67
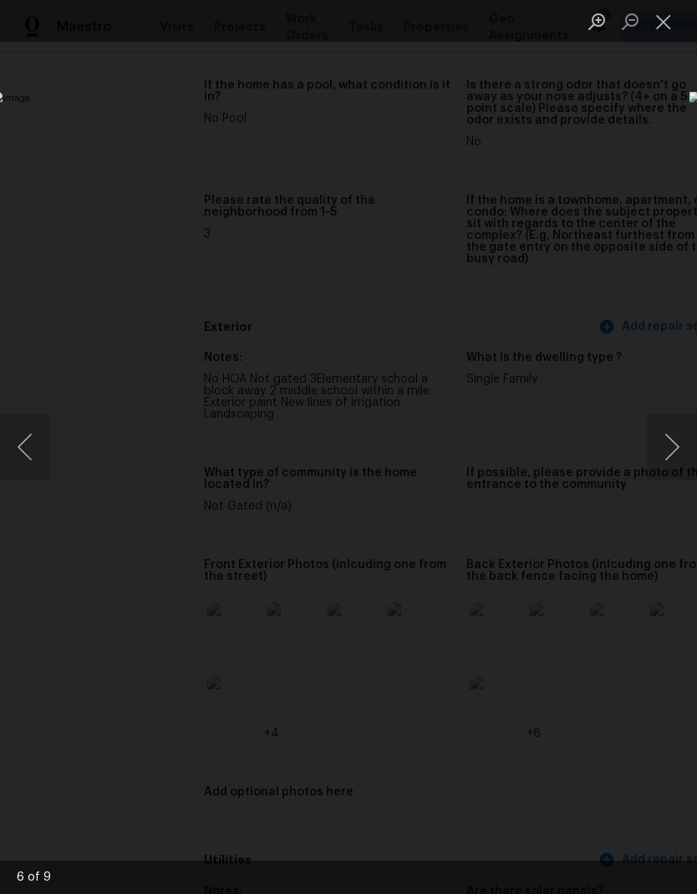
click at [670, 458] on button "Next image" at bounding box center [672, 447] width 50 height 67
click at [670, 456] on button "Next image" at bounding box center [672, 447] width 50 height 67
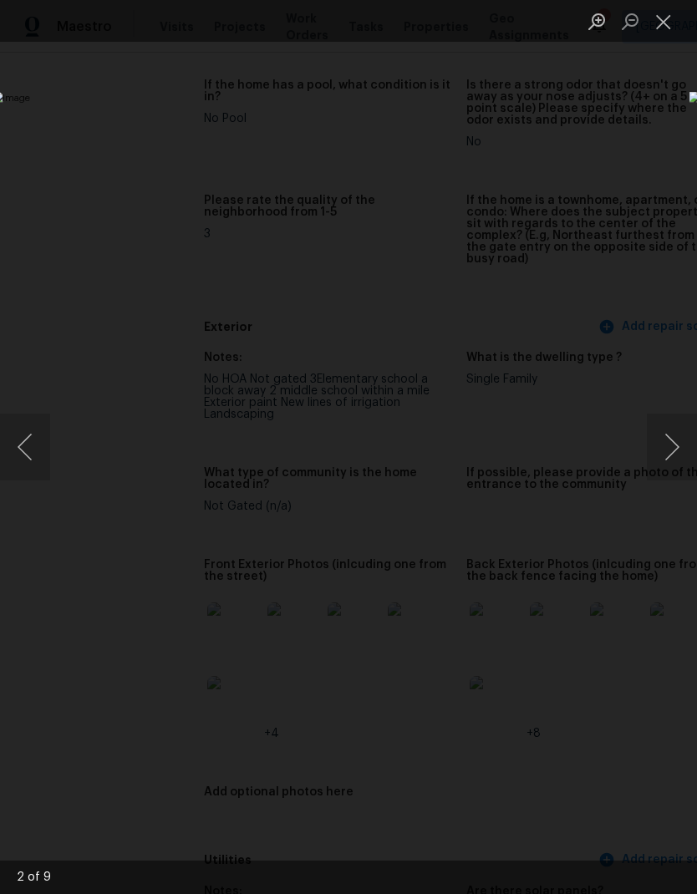
click at [670, 457] on button "Next image" at bounding box center [672, 447] width 50 height 67
click at [670, 456] on button "Next image" at bounding box center [672, 447] width 50 height 67
click at [670, 457] on button "Next image" at bounding box center [672, 447] width 50 height 67
click at [670, 456] on button "Next image" at bounding box center [672, 447] width 50 height 67
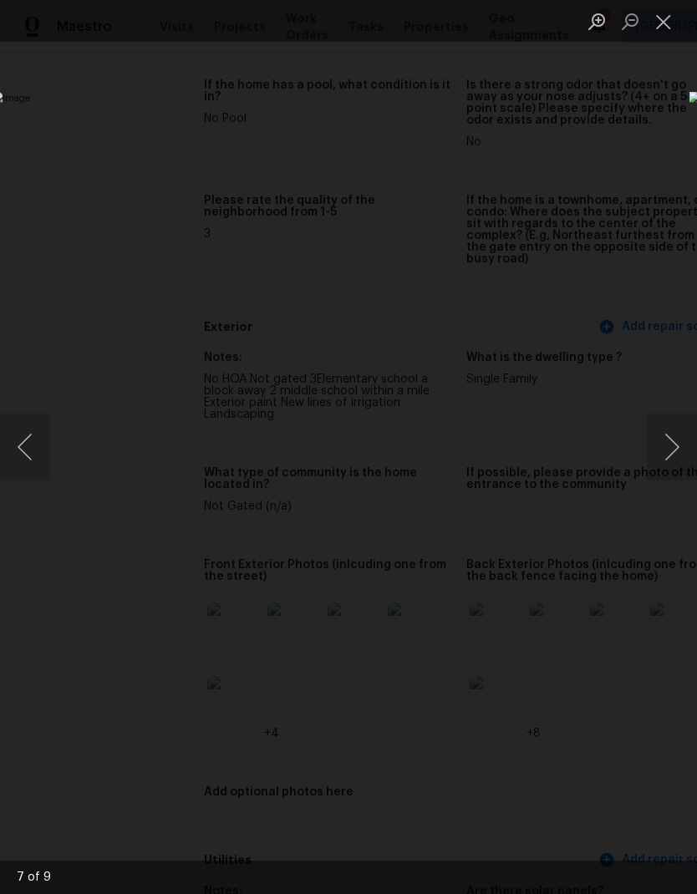
click at [670, 456] on button "Next image" at bounding box center [672, 447] width 50 height 67
click at [671, 456] on button "Next image" at bounding box center [672, 447] width 50 height 67
click at [615, 767] on div "Lightbox" at bounding box center [348, 447] width 697 height 894
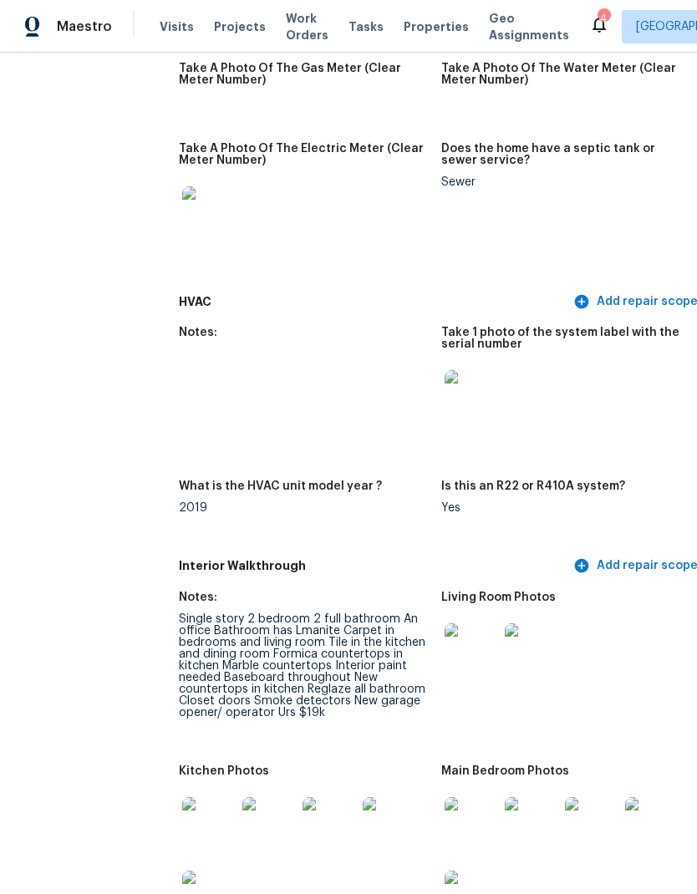
scroll to position [1439, 24]
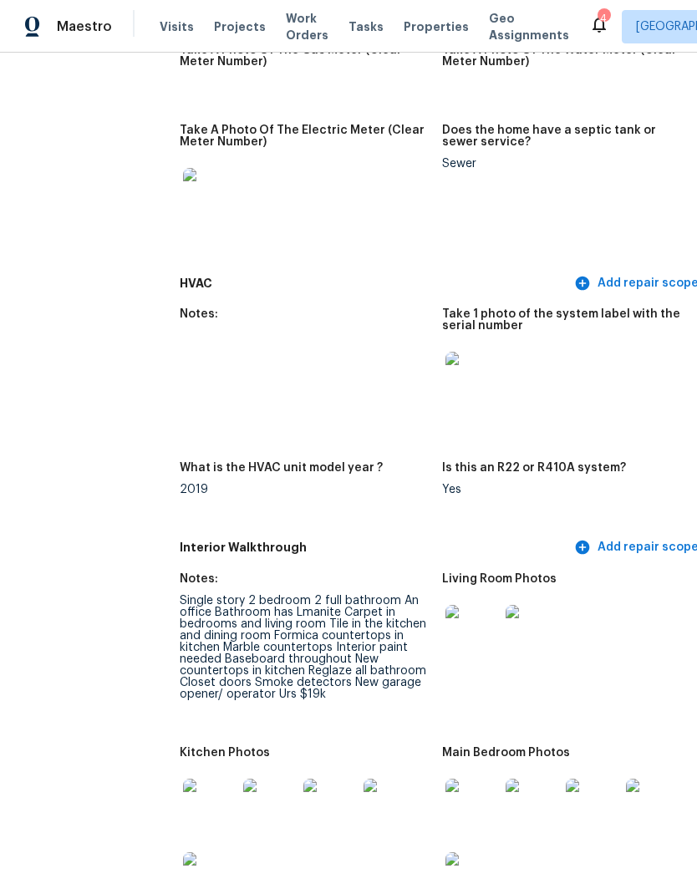
click at [183, 784] on img at bounding box center [209, 805] width 53 height 53
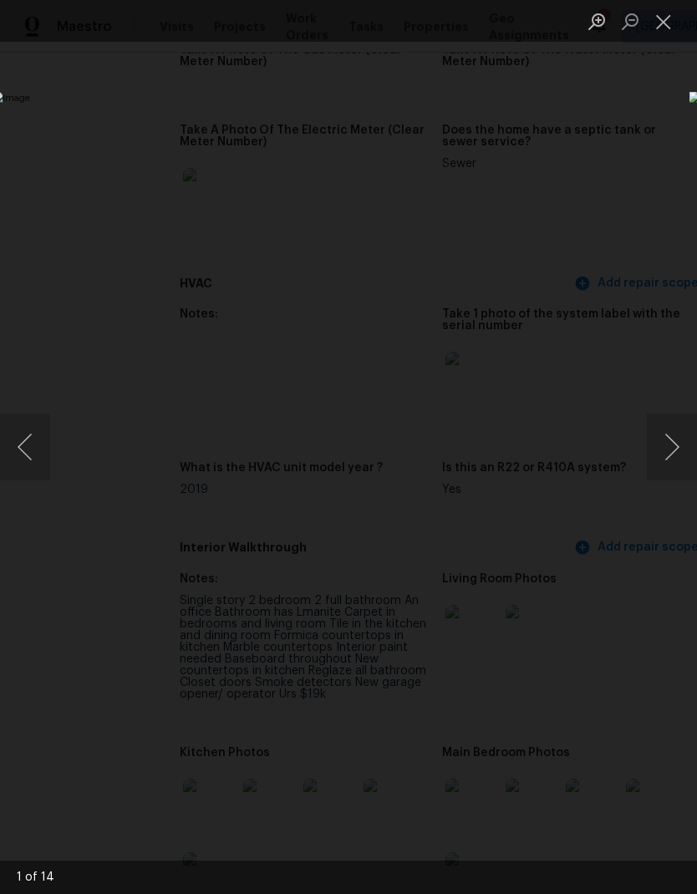
click at [667, 457] on button "Next image" at bounding box center [672, 447] width 50 height 67
click at [660, 465] on button "Next image" at bounding box center [672, 447] width 50 height 67
click at [665, 471] on button "Next image" at bounding box center [672, 447] width 50 height 67
click at [666, 469] on button "Next image" at bounding box center [672, 447] width 50 height 67
click at [668, 468] on button "Next image" at bounding box center [672, 447] width 50 height 67
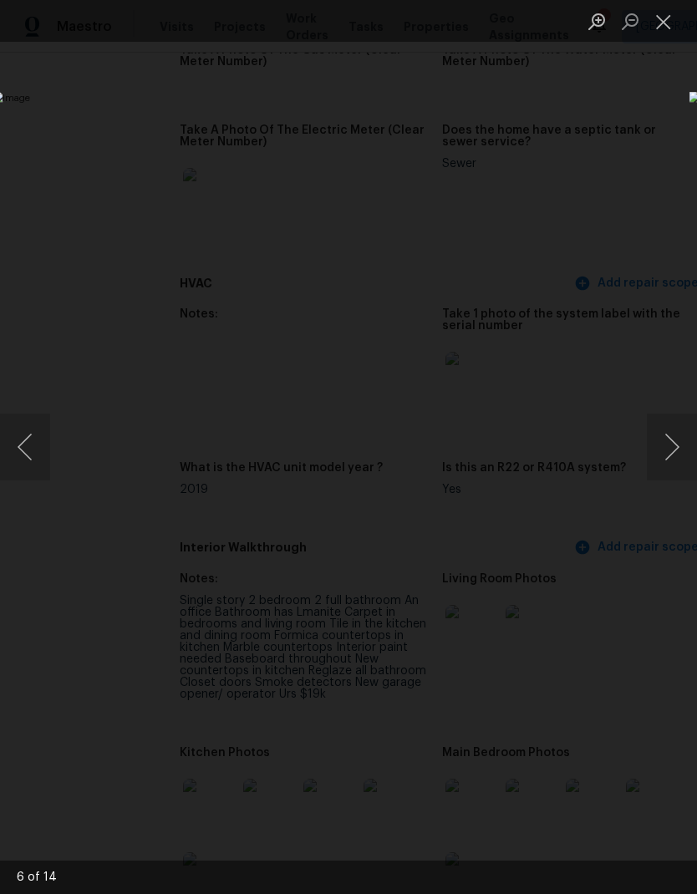
click at [667, 468] on button "Next image" at bounding box center [672, 447] width 50 height 67
click at [670, 466] on button "Next image" at bounding box center [672, 447] width 50 height 67
click at [547, 531] on img "Lightbox" at bounding box center [269, 447] width 554 height 711
click at [662, 62] on div "Lightbox" at bounding box center [348, 447] width 697 height 894
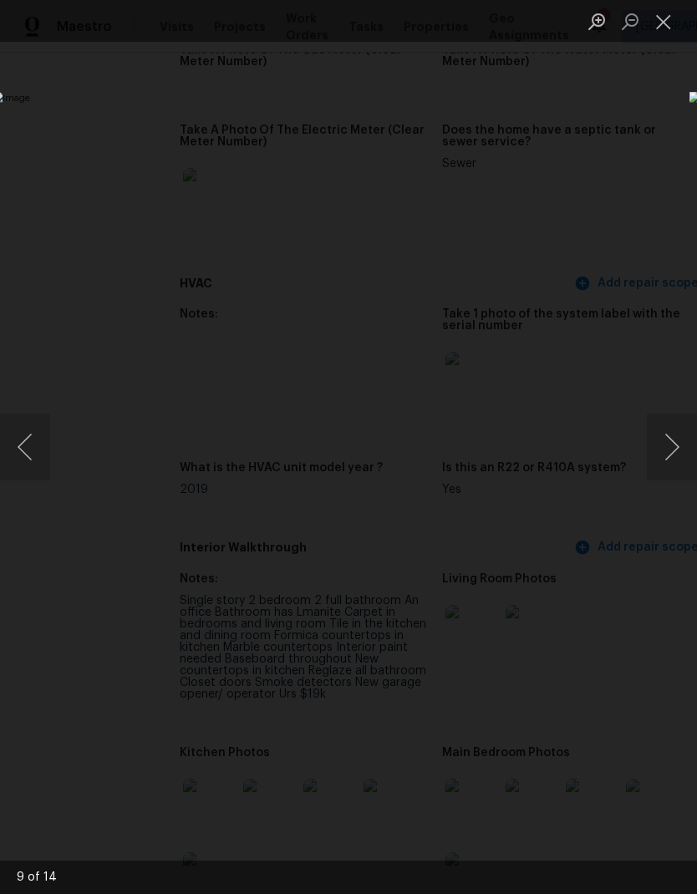
click at [656, 17] on button "Close lightbox" at bounding box center [663, 21] width 33 height 29
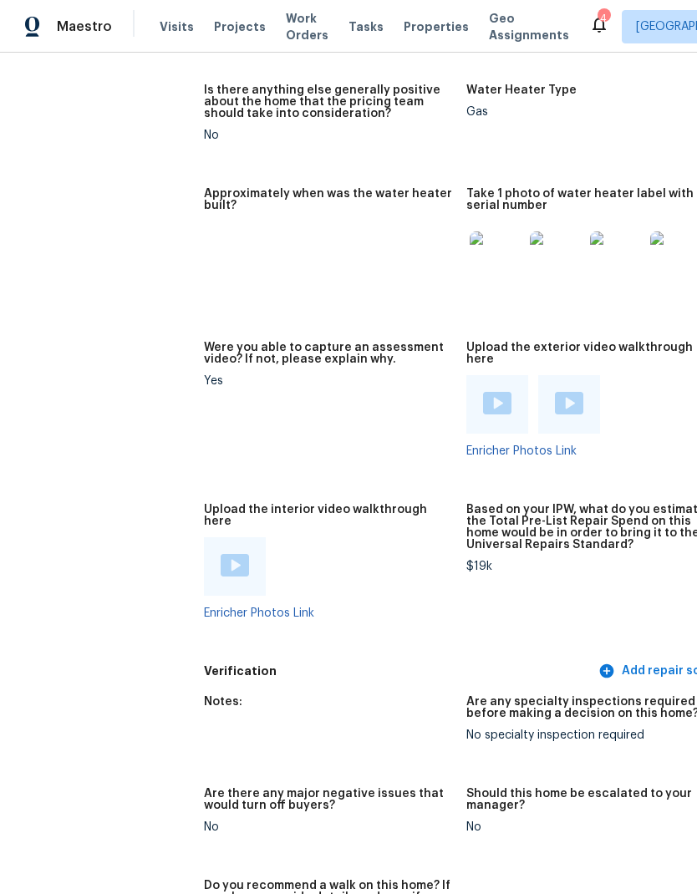
scroll to position [3283, 0]
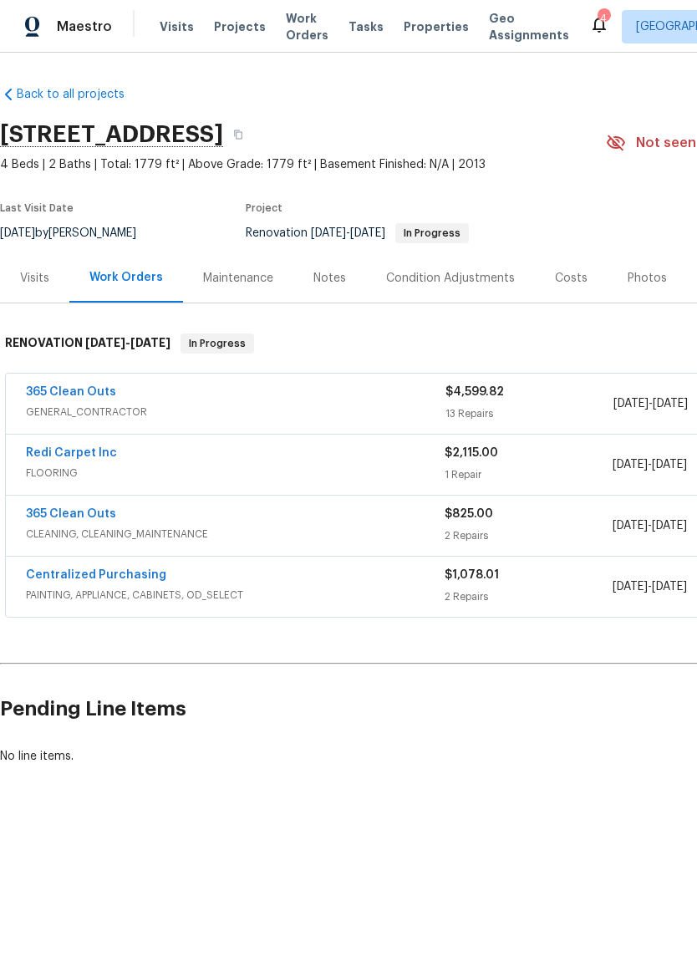
click at [313, 286] on div "Notes" at bounding box center [329, 278] width 33 height 17
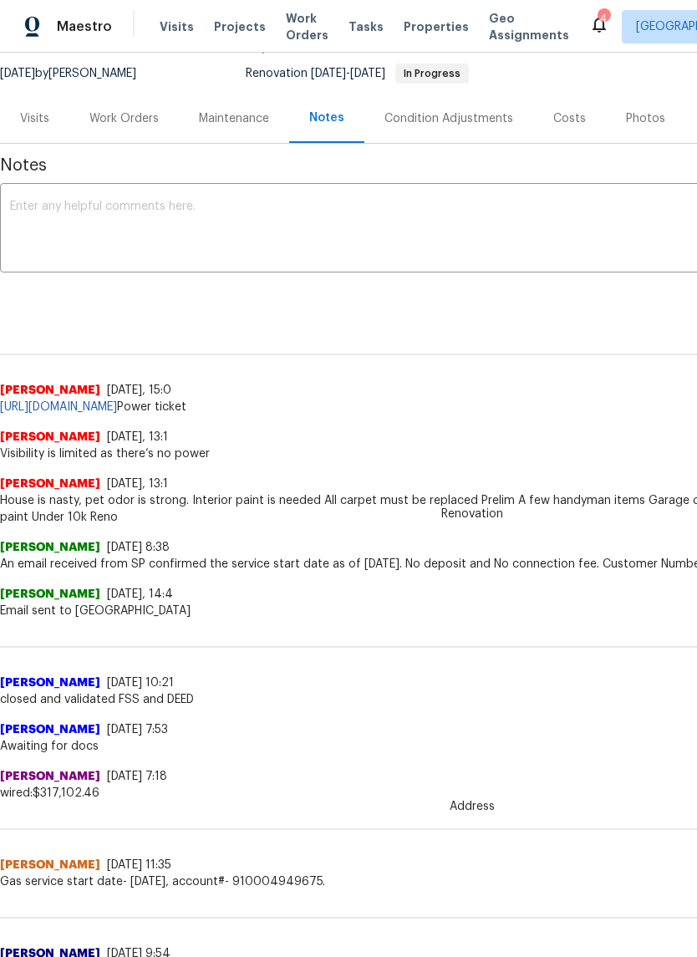
scroll to position [149, 0]
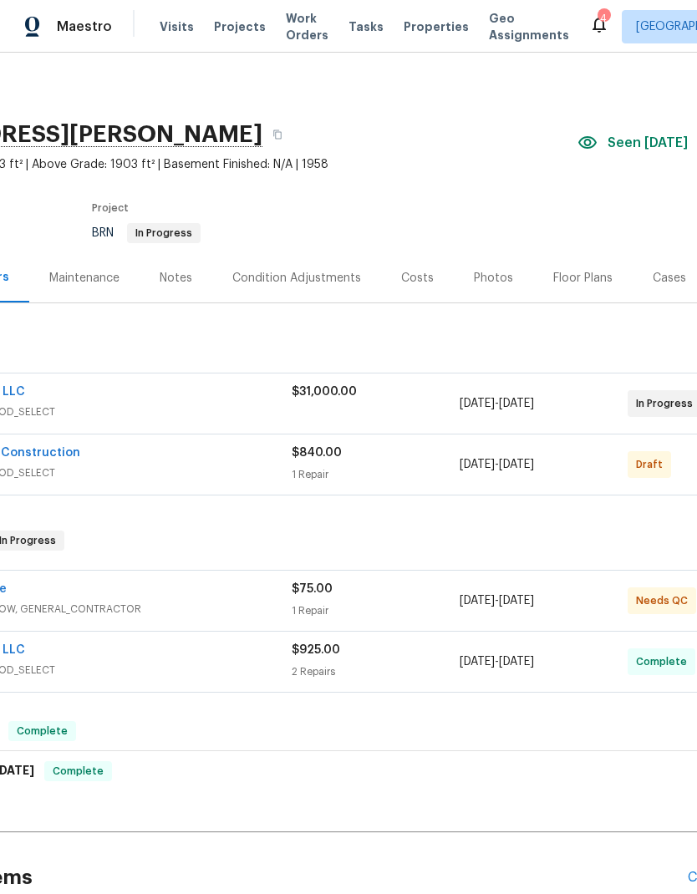
scroll to position [-1, 262]
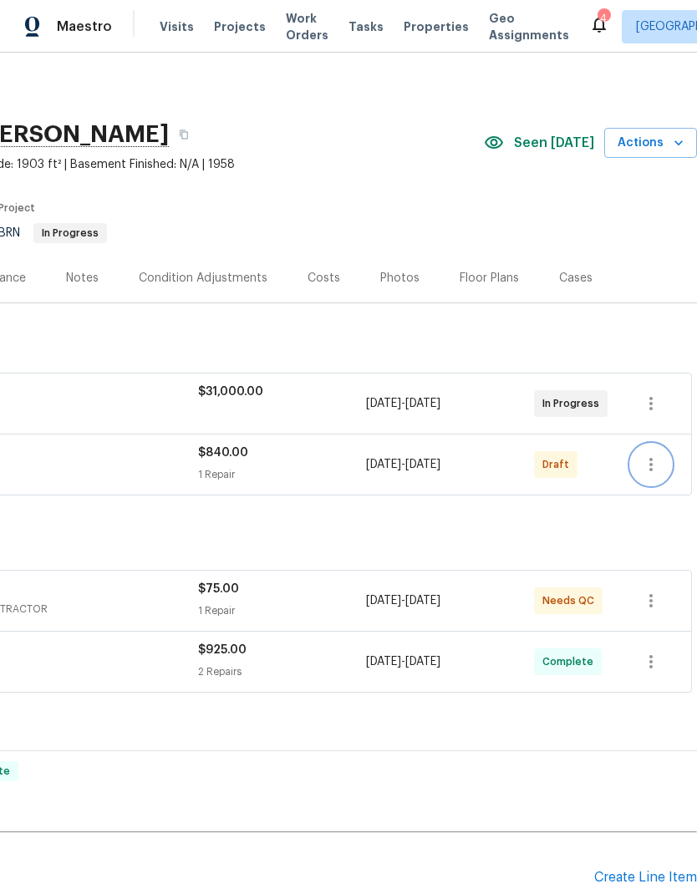
click at [654, 466] on icon "button" at bounding box center [651, 465] width 20 height 20
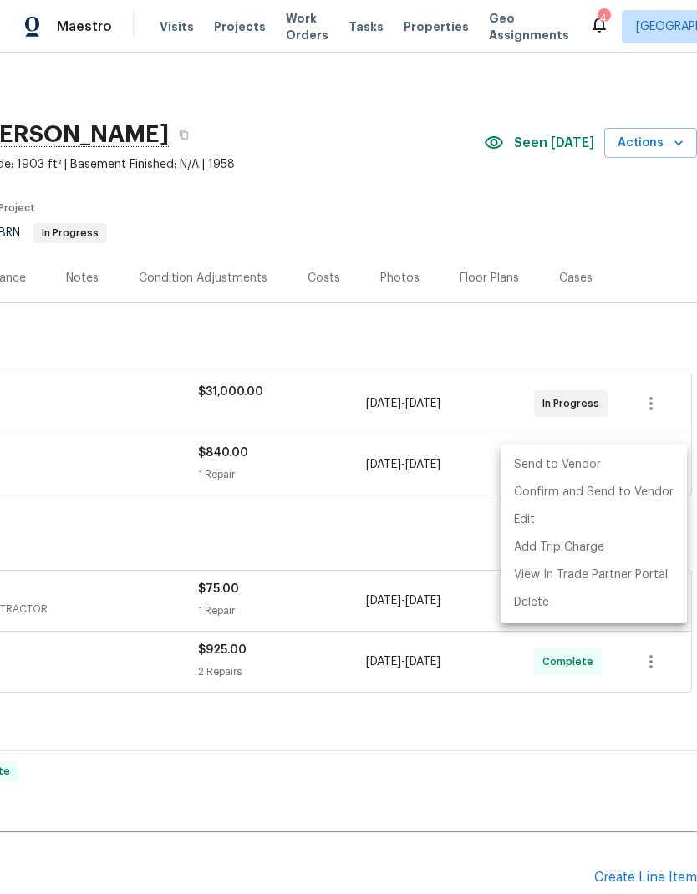
scroll to position [0, 247]
click at [637, 492] on li "Confirm and Send to Vendor" at bounding box center [594, 493] width 186 height 28
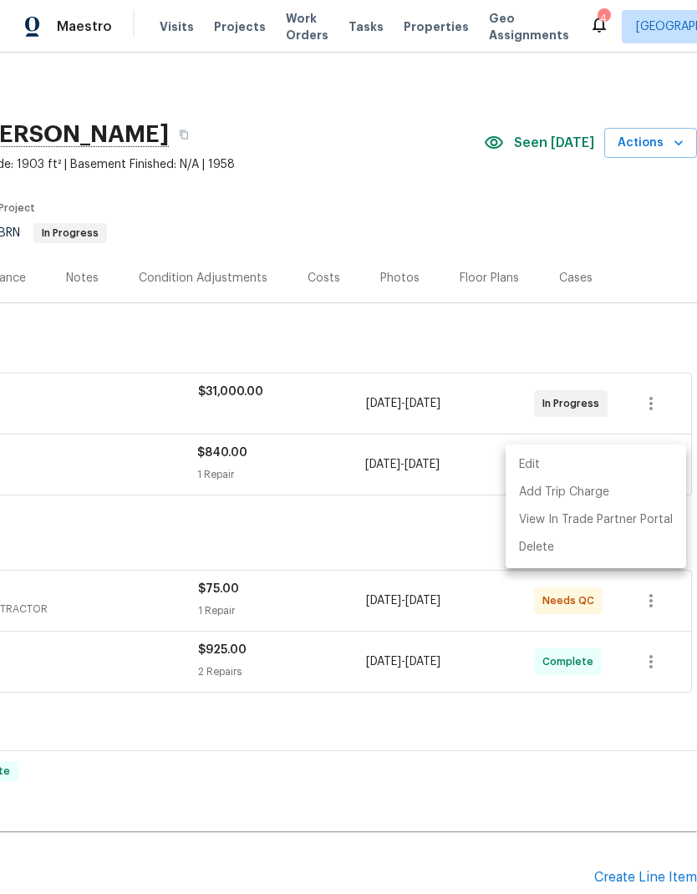
click at [439, 532] on div at bounding box center [348, 447] width 697 height 894
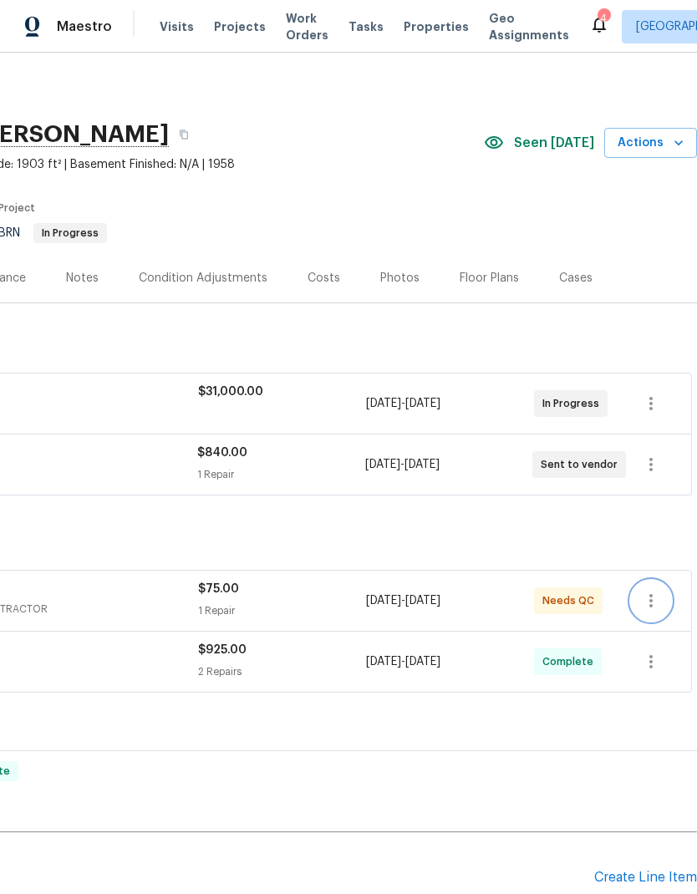
click at [654, 604] on icon "button" at bounding box center [651, 601] width 20 height 20
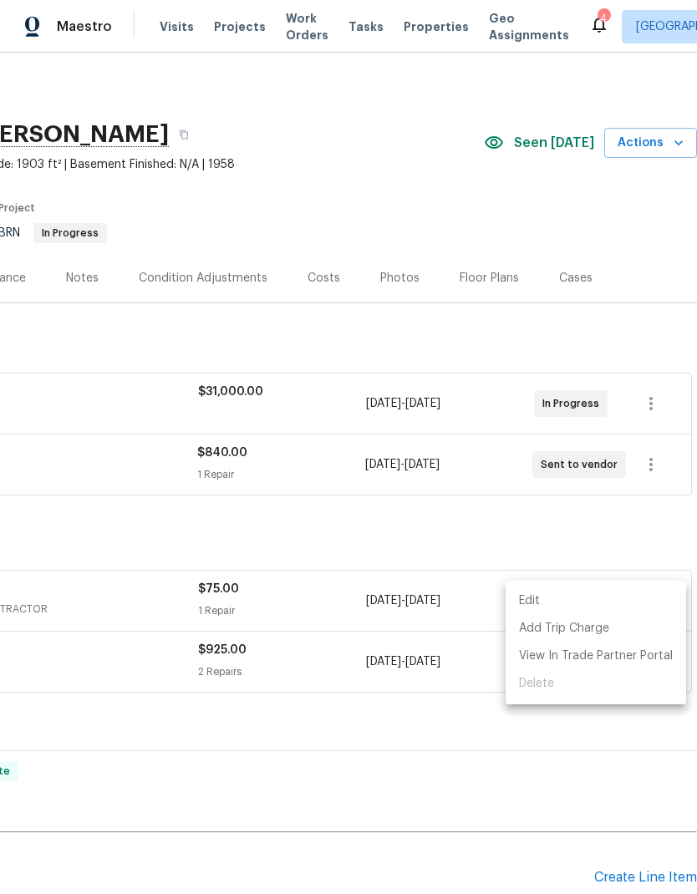
click at [409, 556] on div at bounding box center [348, 447] width 697 height 894
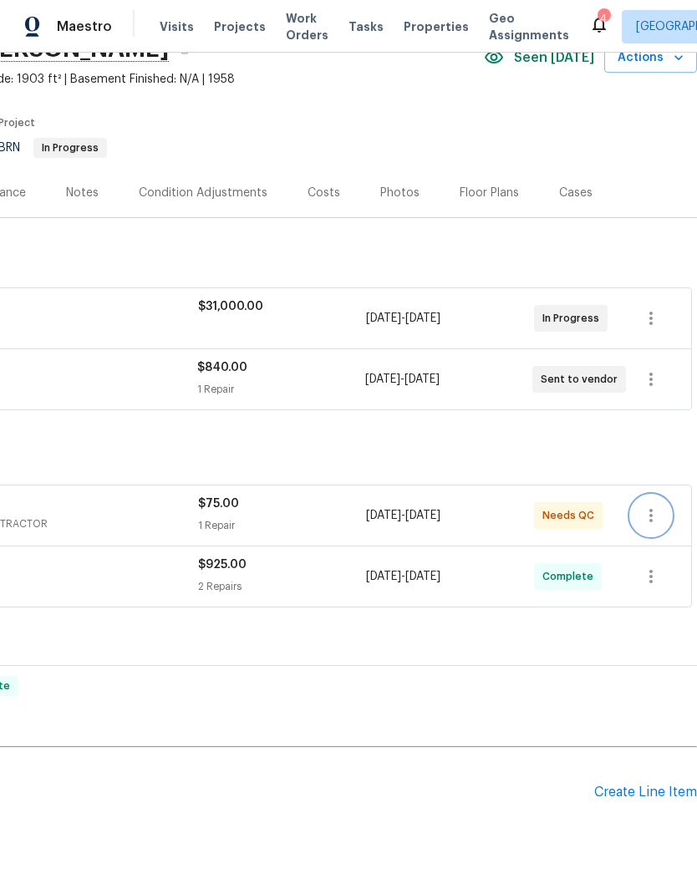
scroll to position [85, 247]
